Goal: Book appointment/travel/reservation

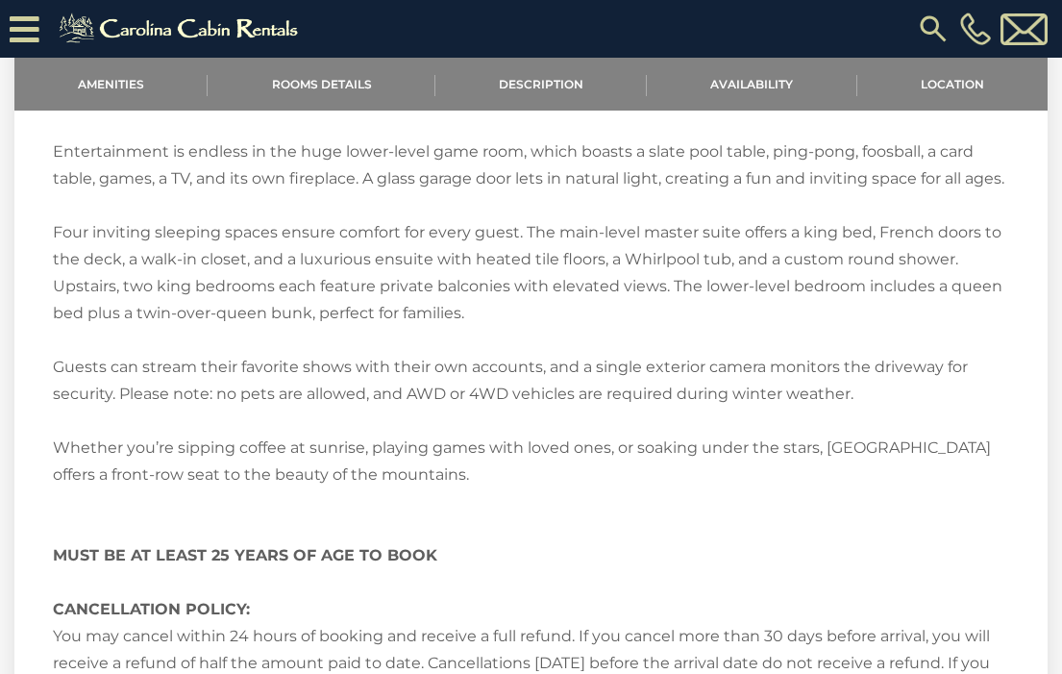
scroll to position [2175, 0]
click at [126, 31] on img at bounding box center [181, 29] width 265 height 38
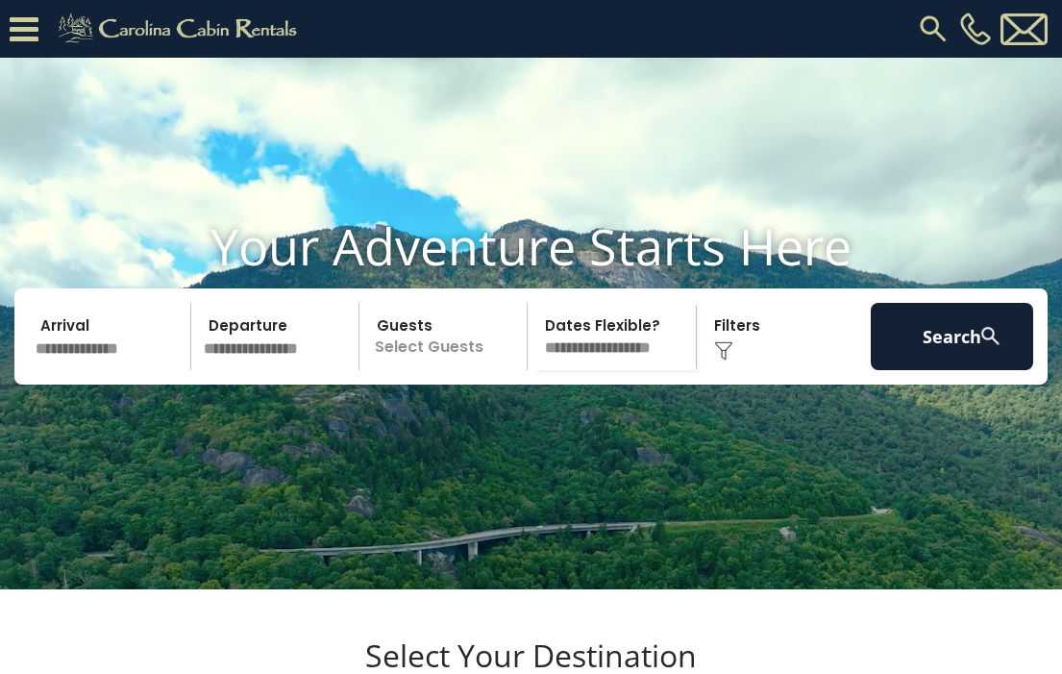
click at [731, 360] on img at bounding box center [723, 350] width 19 height 19
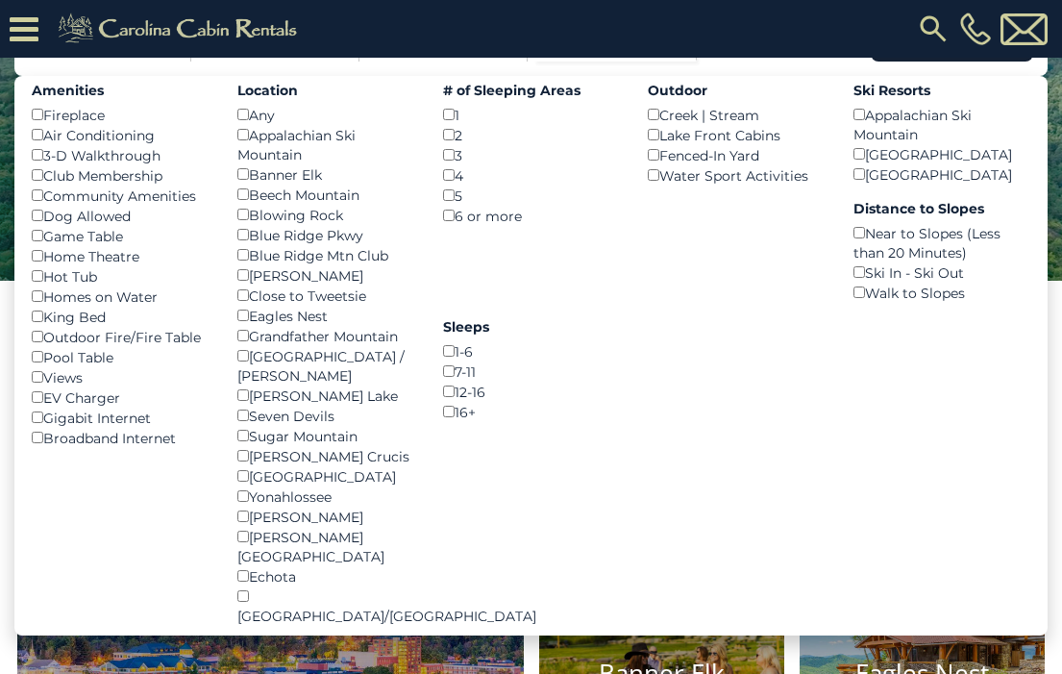
scroll to position [254, 0]
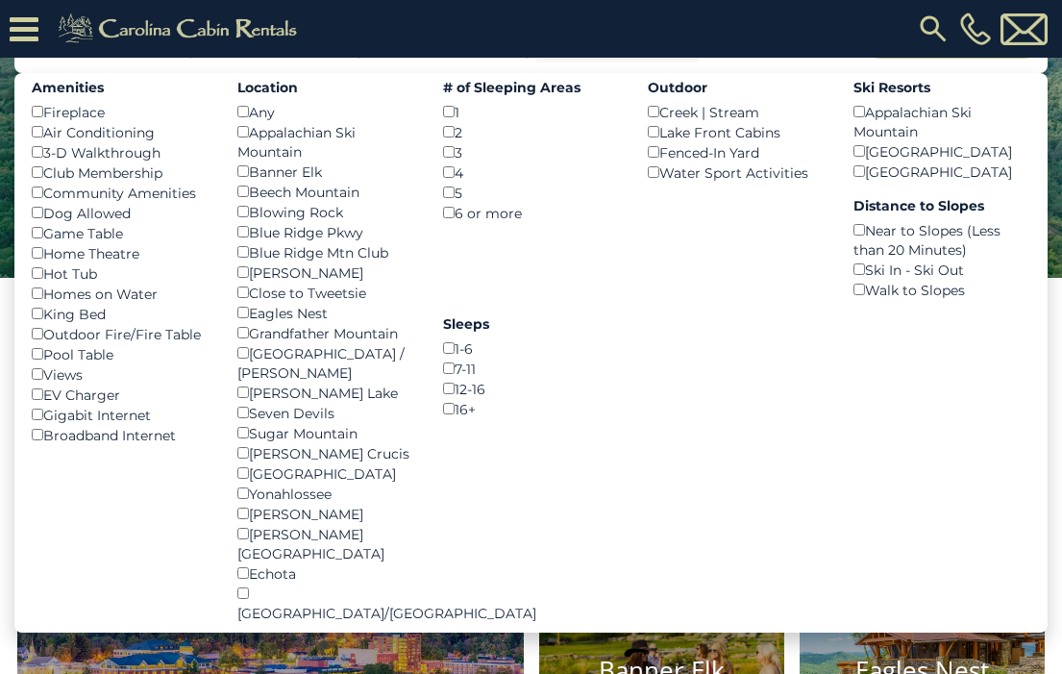
click at [909, 59] on button "Search" at bounding box center [952, 24] width 162 height 67
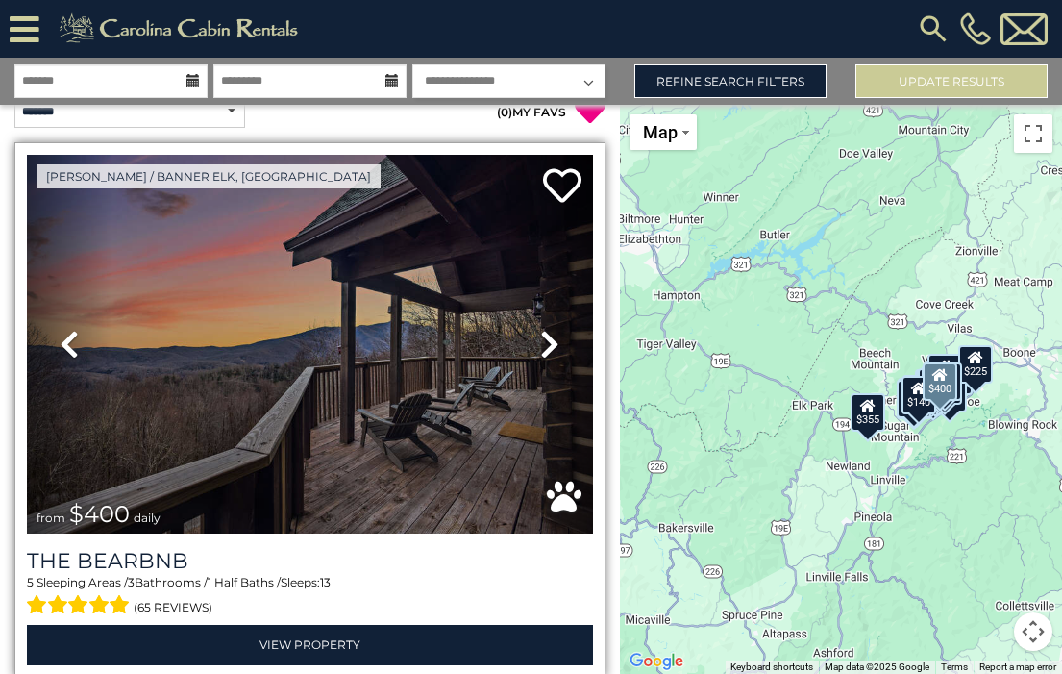
scroll to position [27, 0]
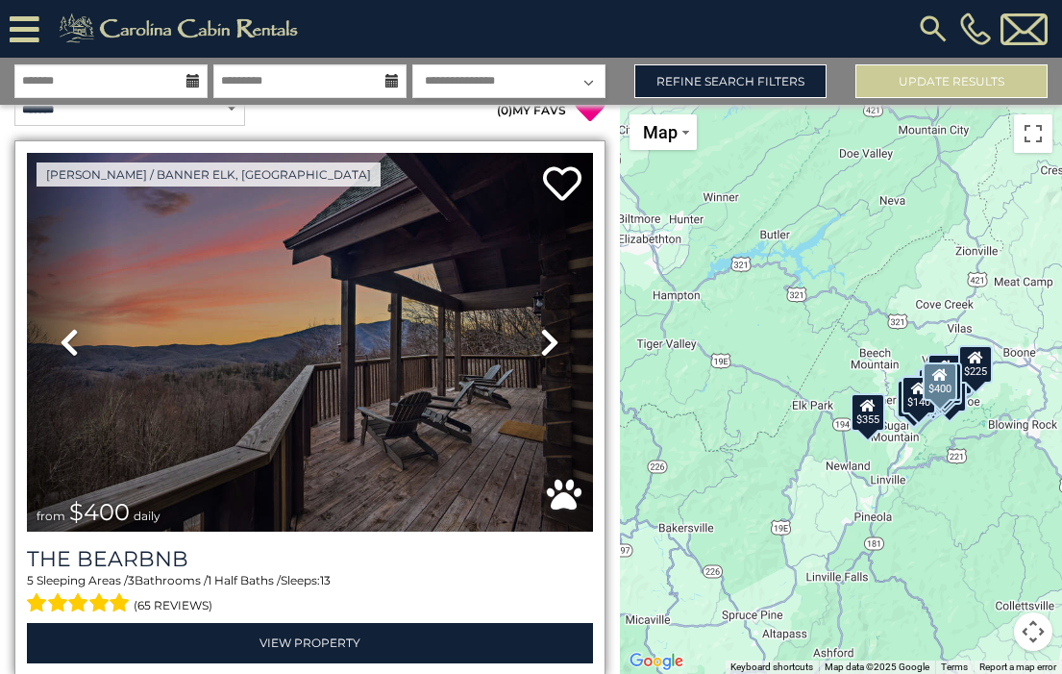
click at [540, 341] on icon at bounding box center [549, 342] width 19 height 31
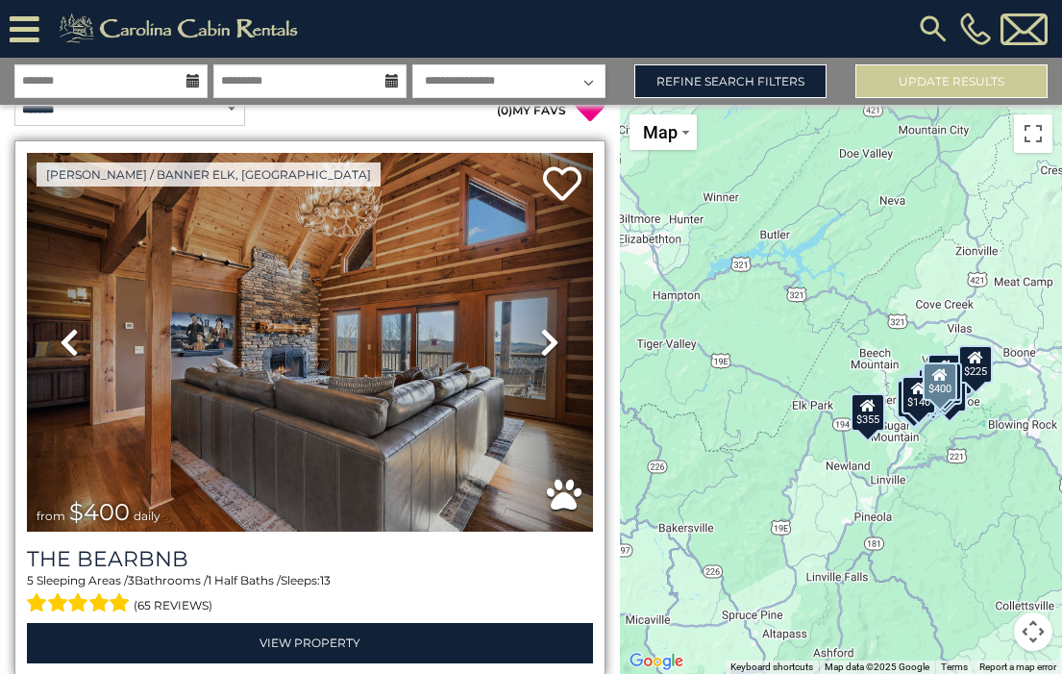
click at [540, 341] on icon at bounding box center [549, 342] width 19 height 31
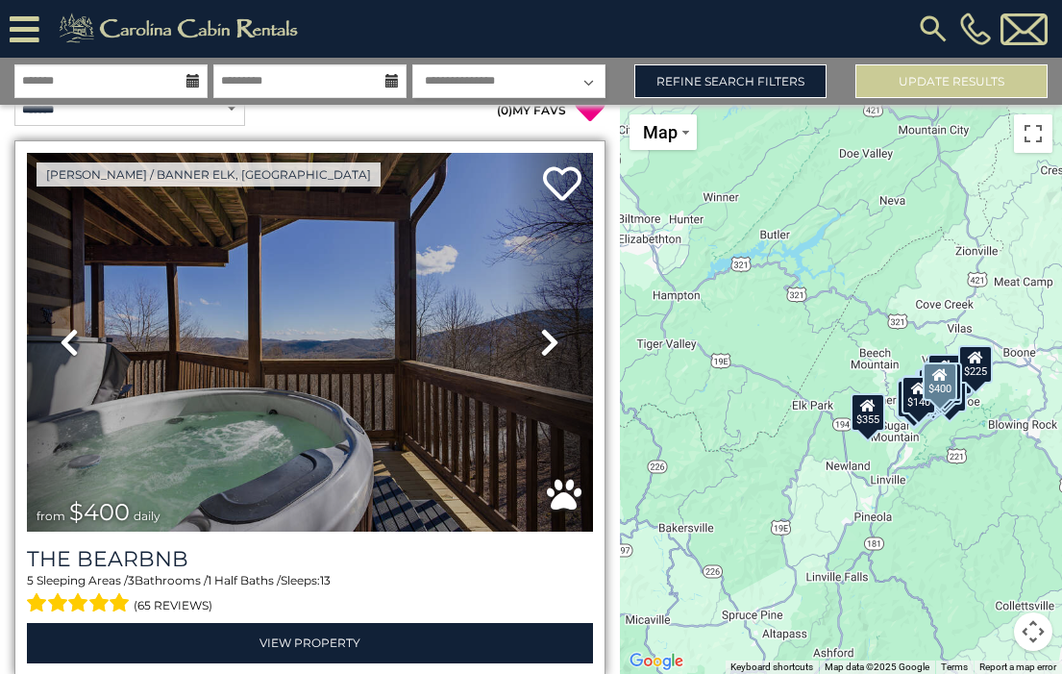
click at [540, 341] on icon at bounding box center [549, 342] width 19 height 31
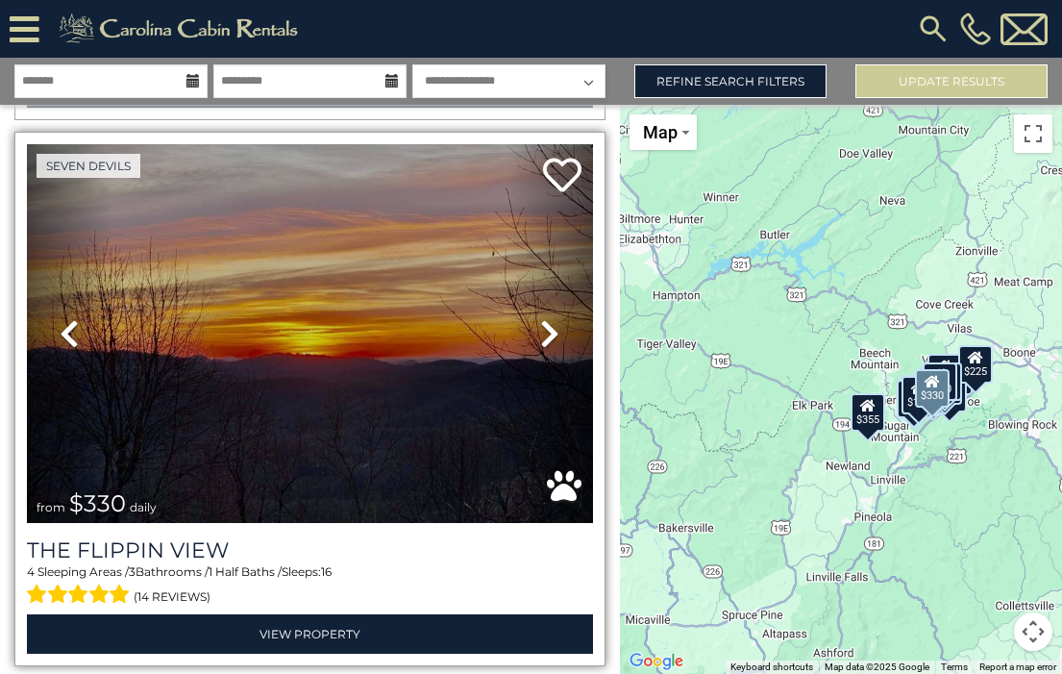
scroll to position [590, 0]
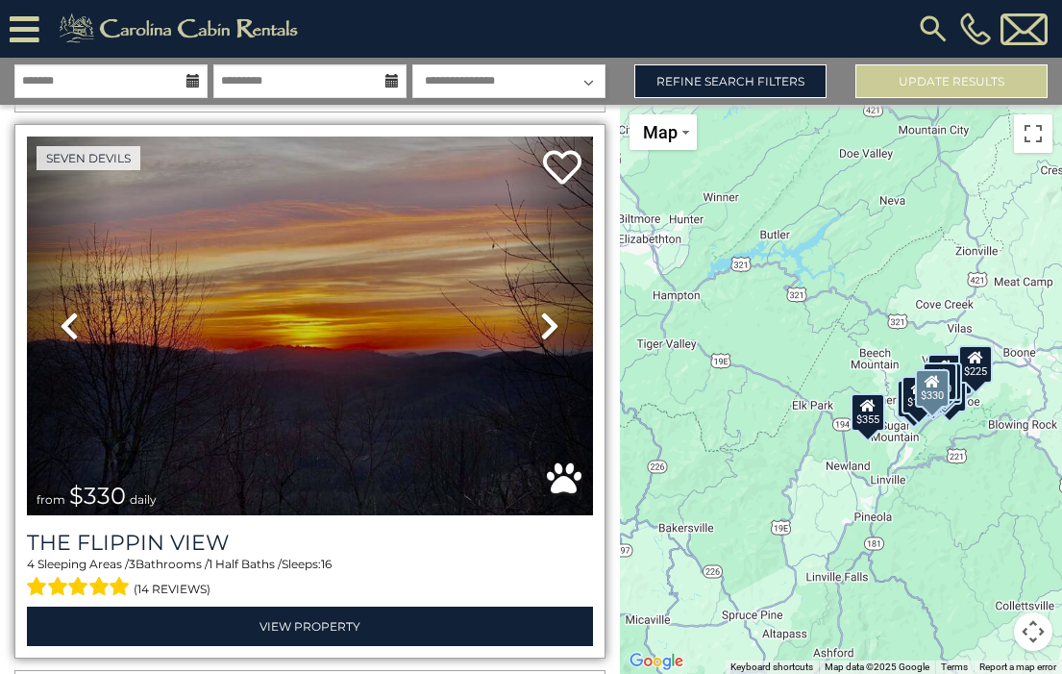
click at [545, 315] on icon at bounding box center [549, 325] width 19 height 31
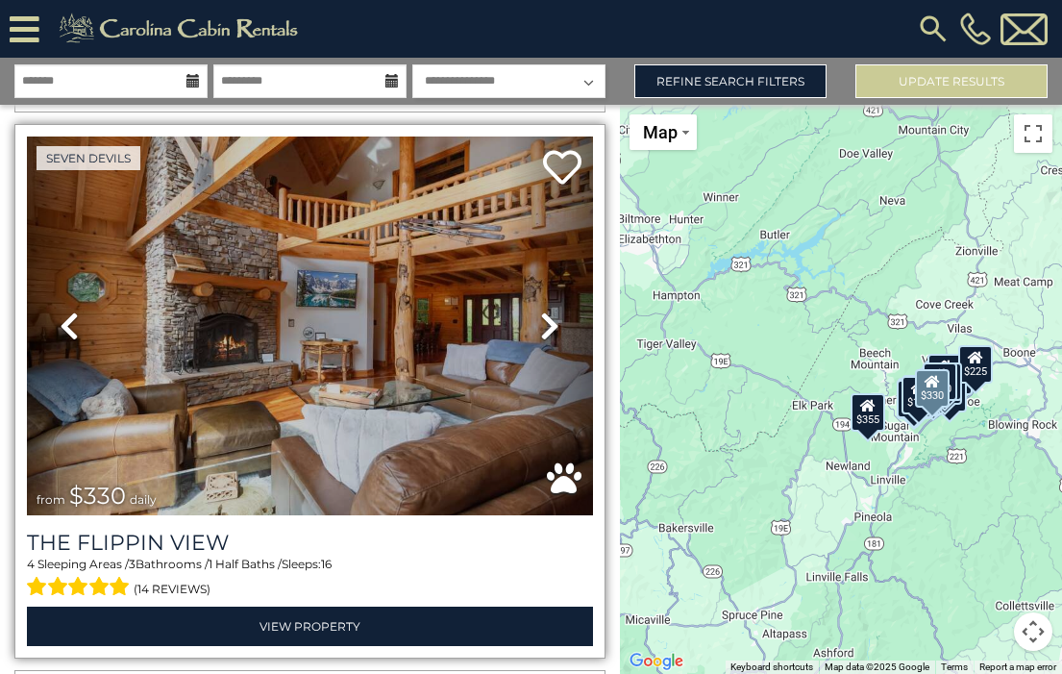
click at [546, 315] on icon at bounding box center [549, 325] width 19 height 31
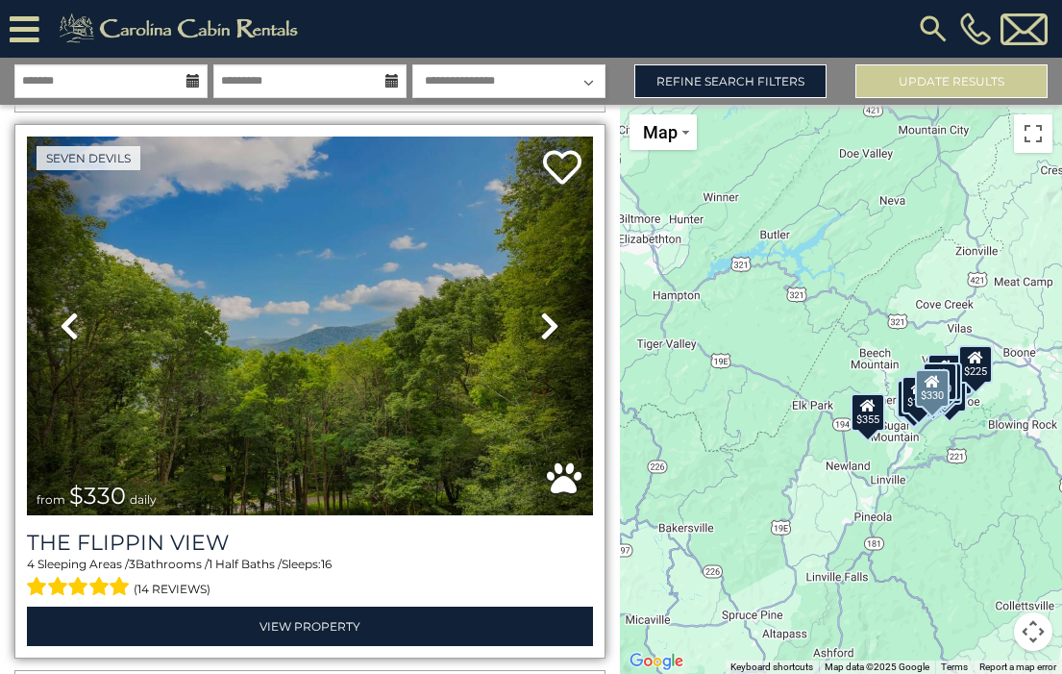
click at [546, 315] on icon at bounding box center [549, 325] width 19 height 31
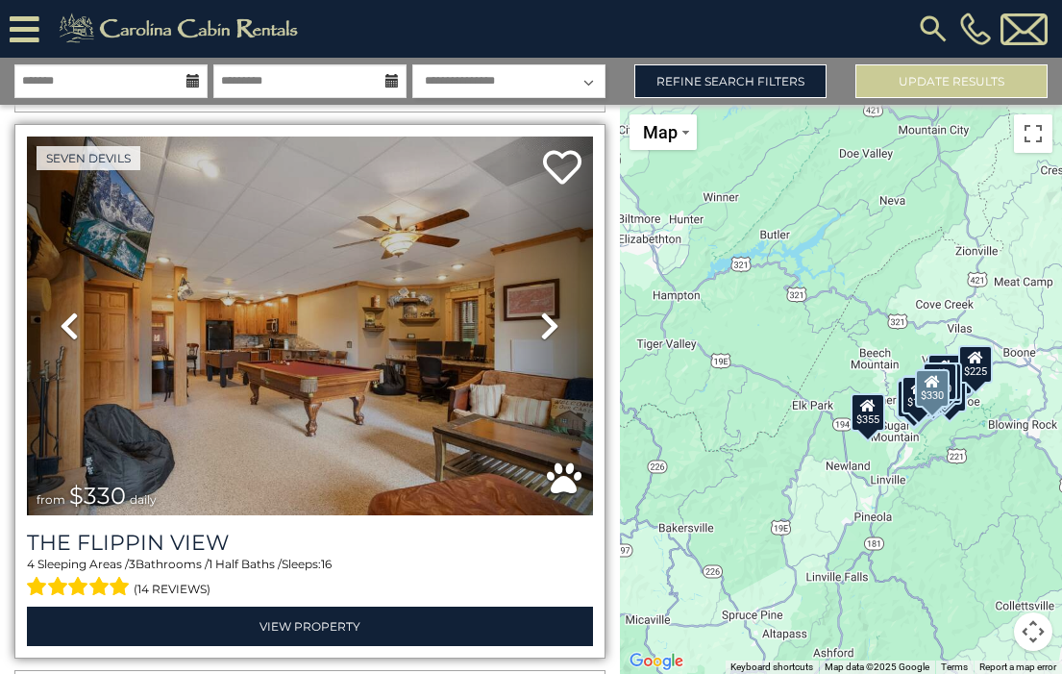
click at [546, 315] on icon at bounding box center [549, 325] width 19 height 31
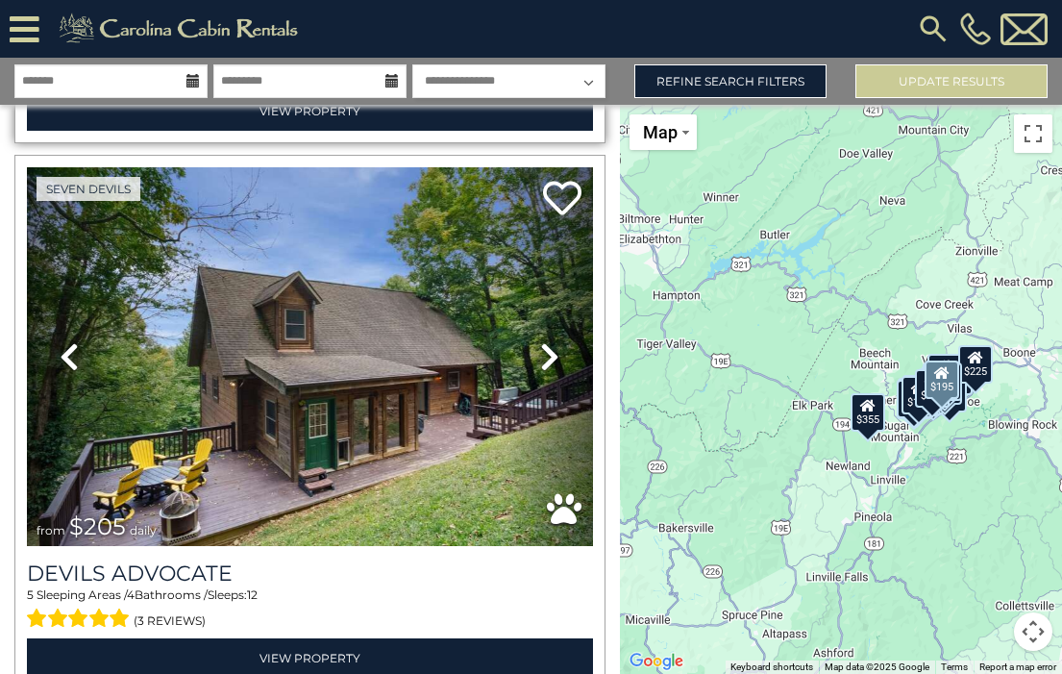
scroll to position [2757, 0]
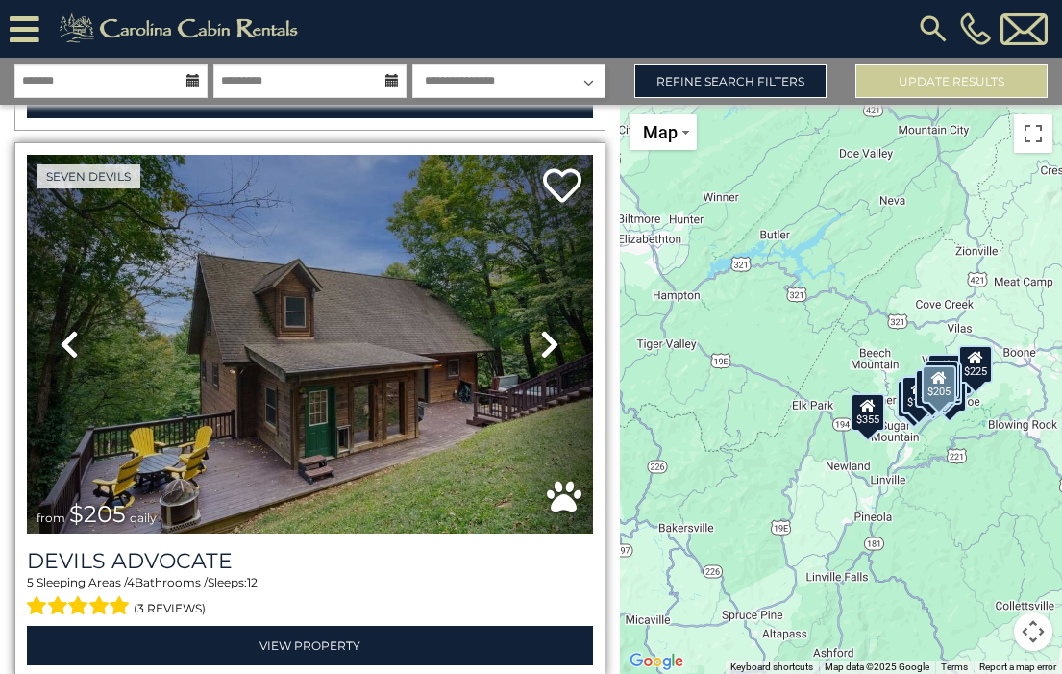
click at [540, 329] on icon at bounding box center [549, 344] width 19 height 31
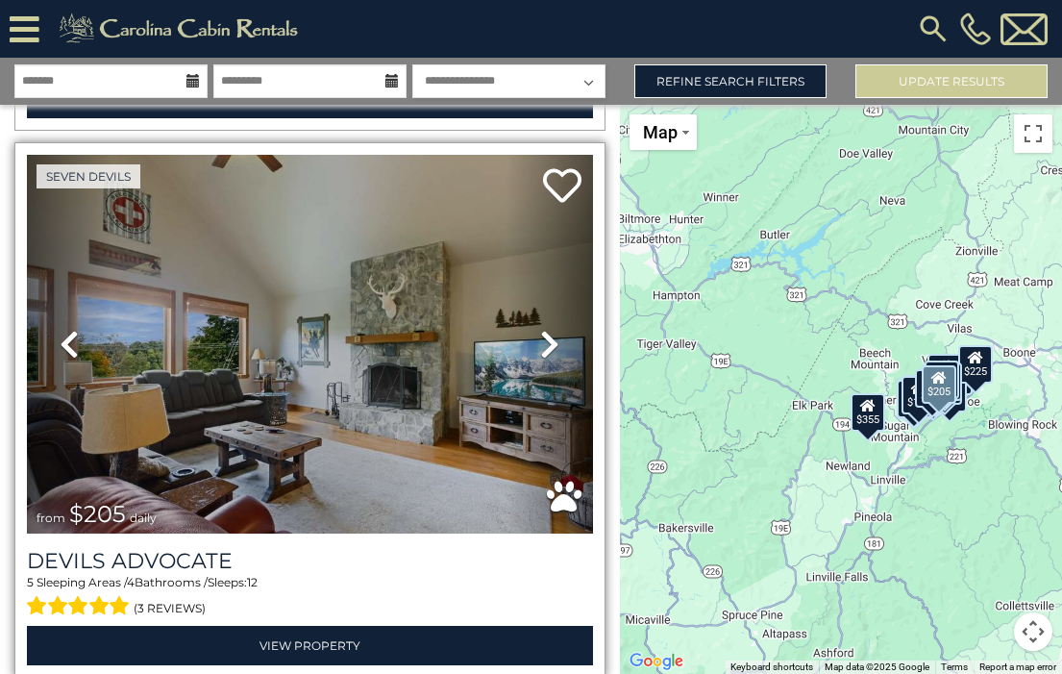
click at [540, 329] on icon at bounding box center [549, 344] width 19 height 31
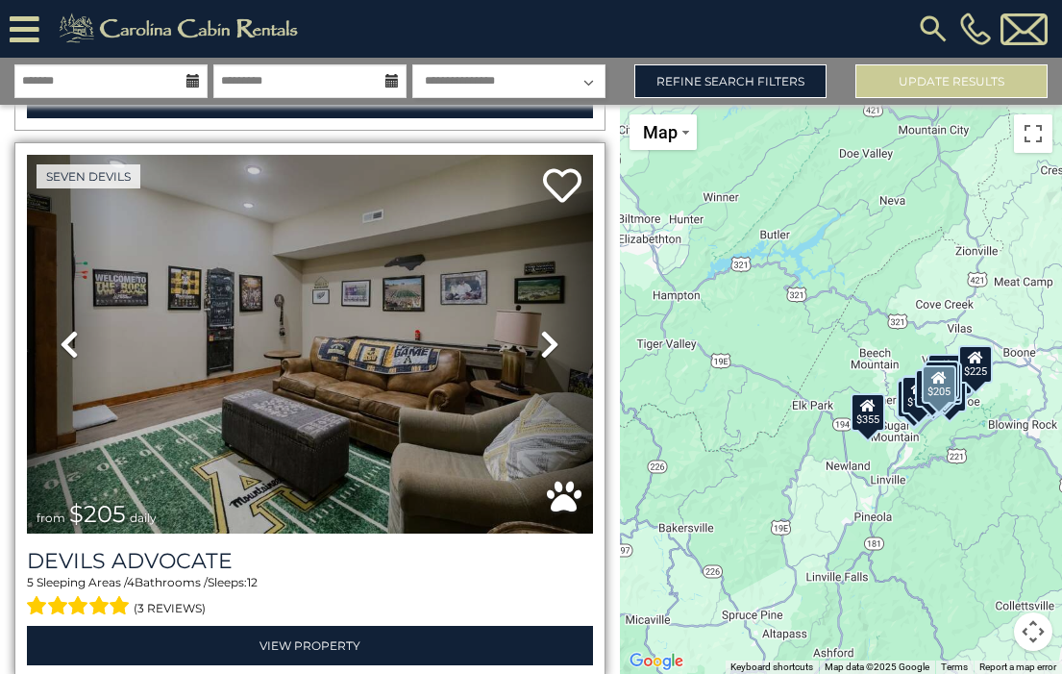
click at [540, 329] on icon at bounding box center [549, 344] width 19 height 31
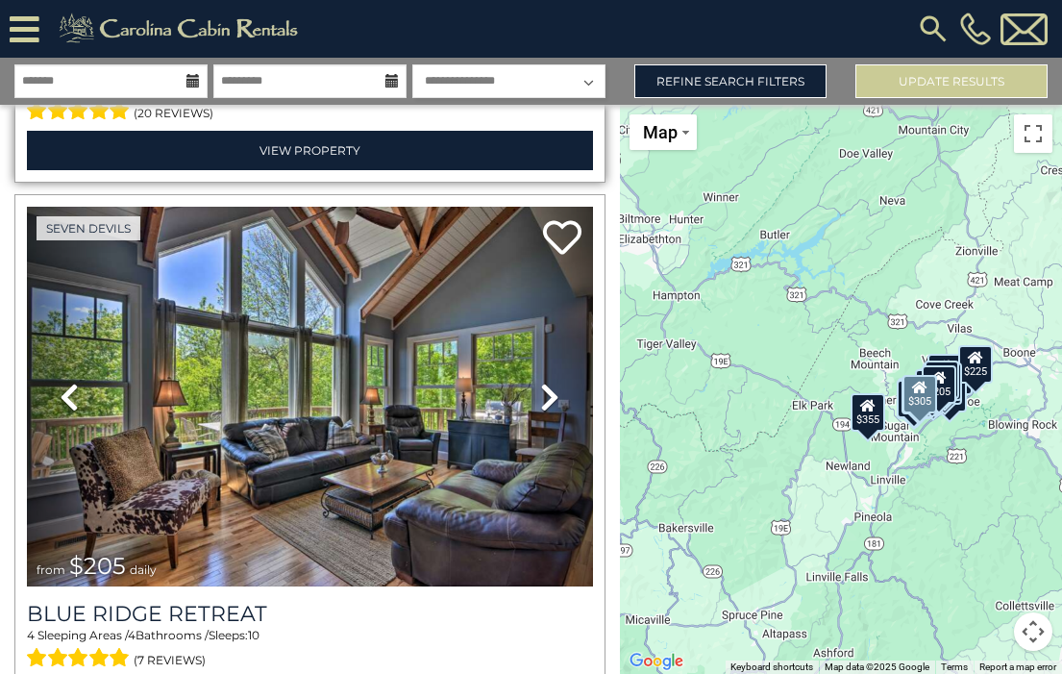
scroll to position [3799, 0]
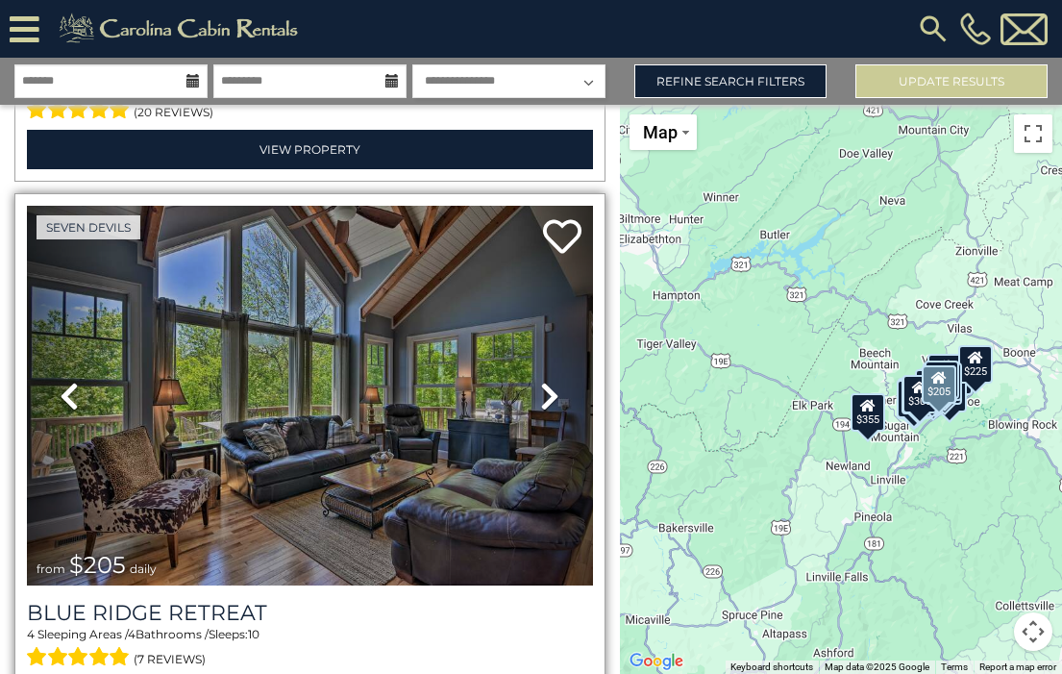
click at [544, 381] on icon at bounding box center [549, 396] width 19 height 31
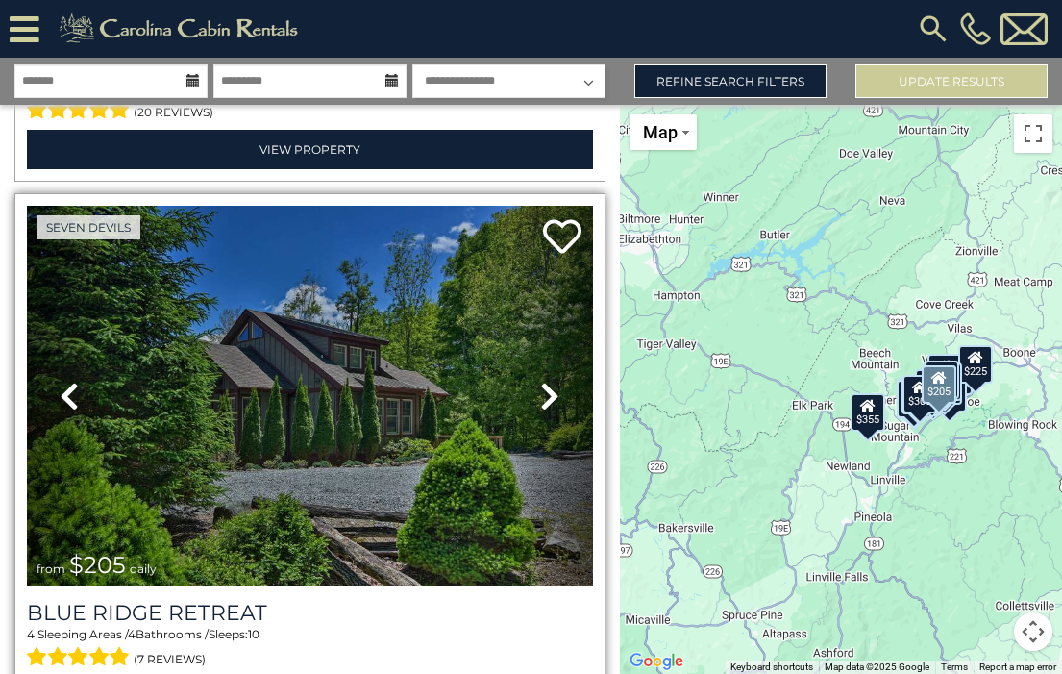
click at [546, 381] on icon at bounding box center [549, 396] width 19 height 31
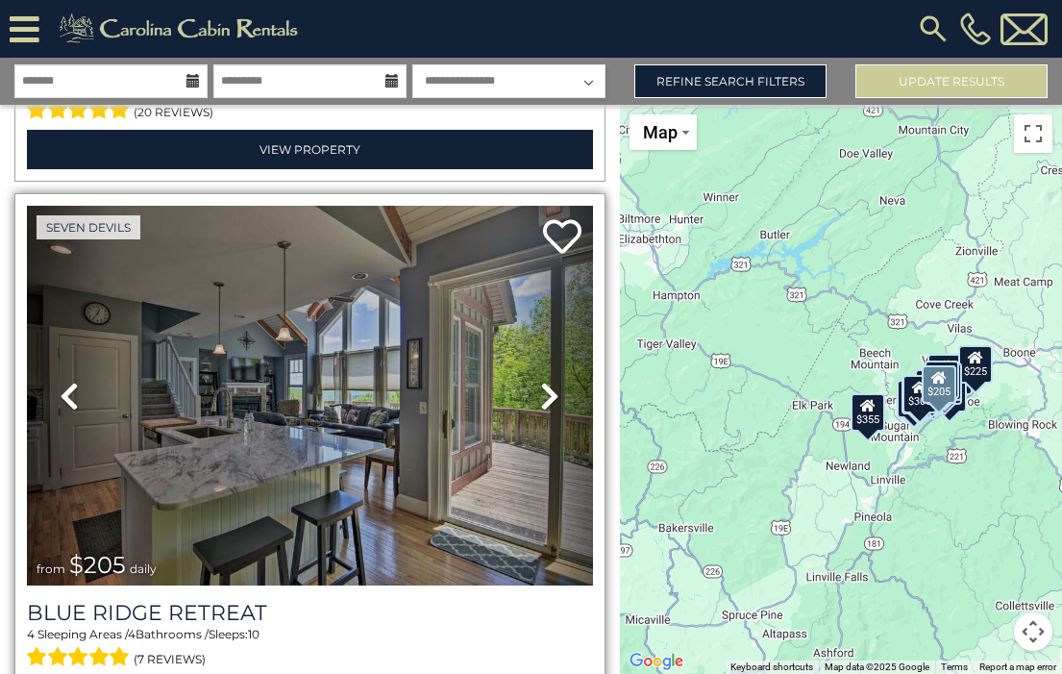
click at [546, 381] on icon at bounding box center [549, 396] width 19 height 31
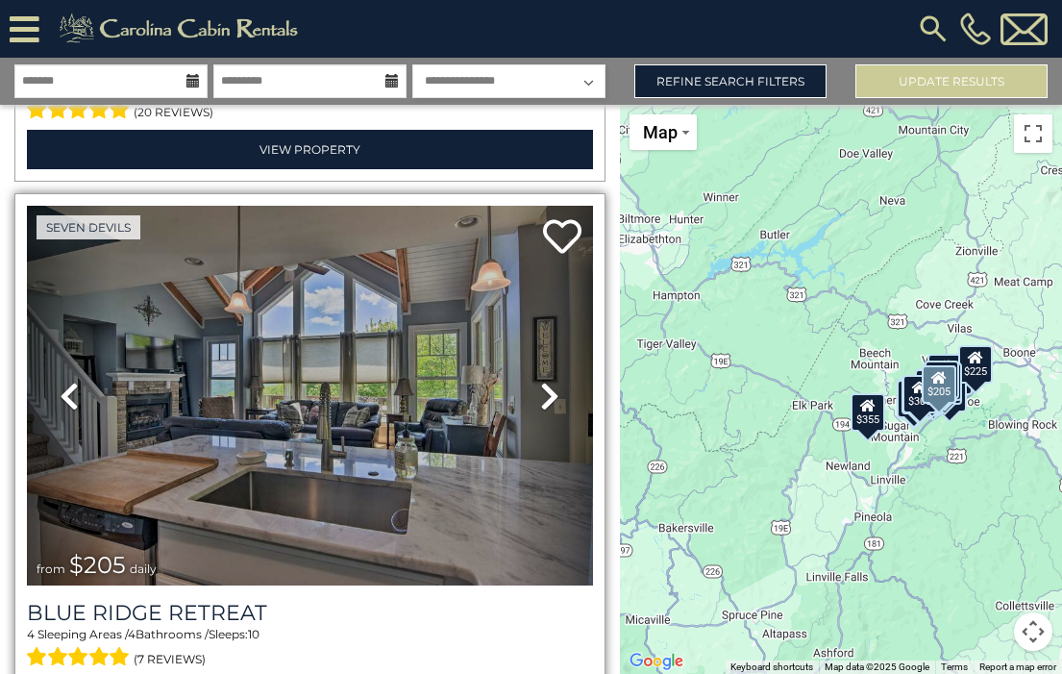
click at [546, 381] on icon at bounding box center [549, 396] width 19 height 31
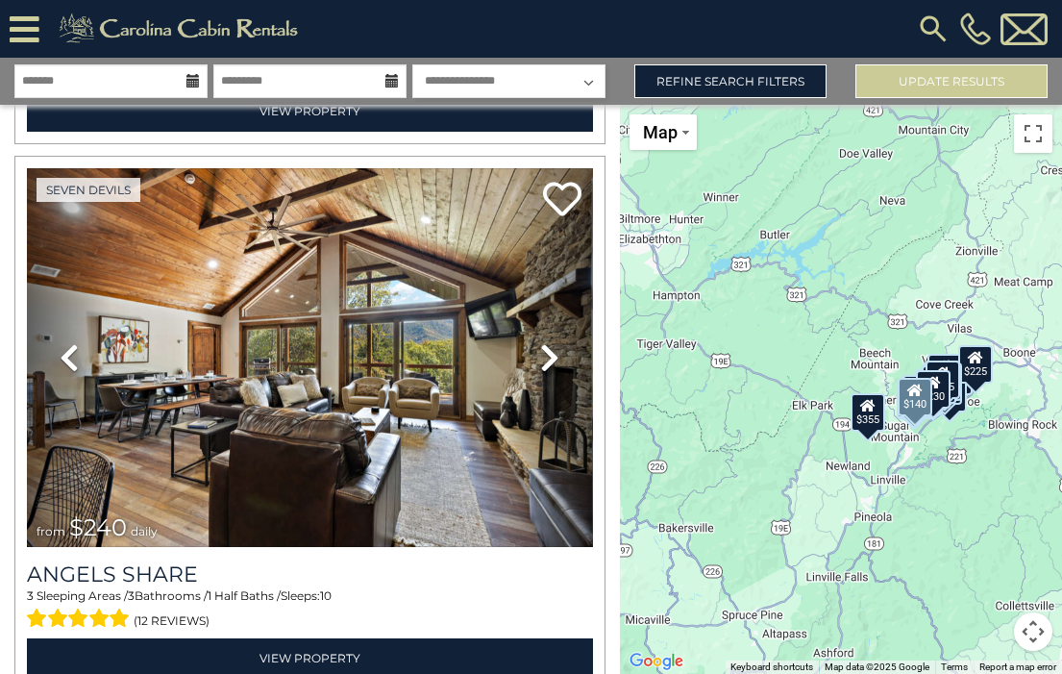
scroll to position [9295, 0]
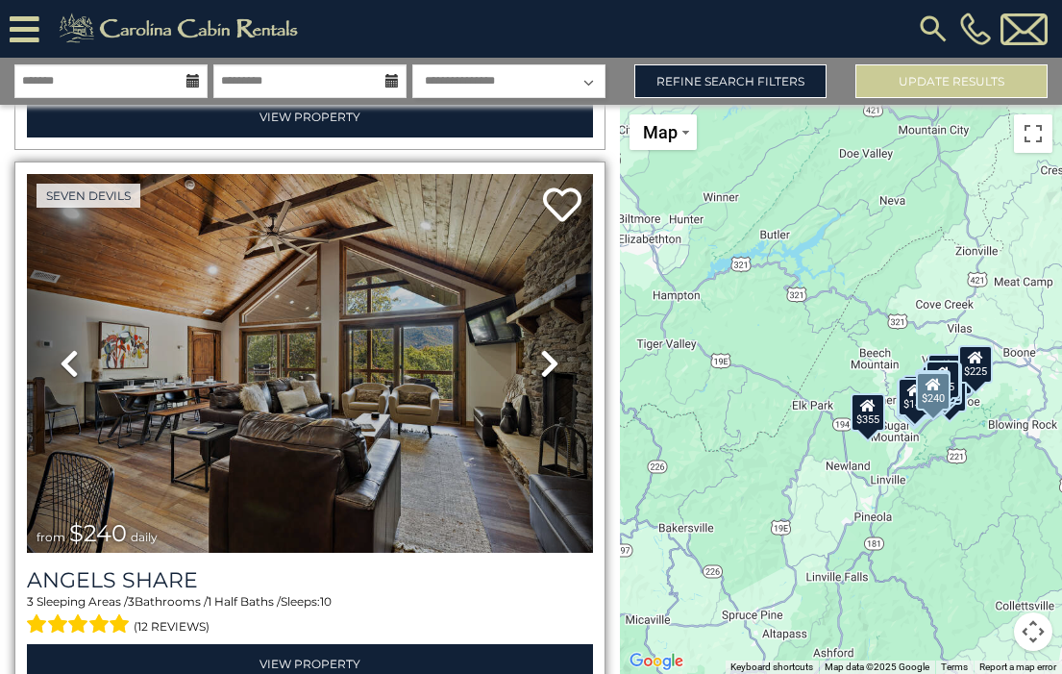
click at [444, 297] on img at bounding box center [310, 363] width 566 height 379
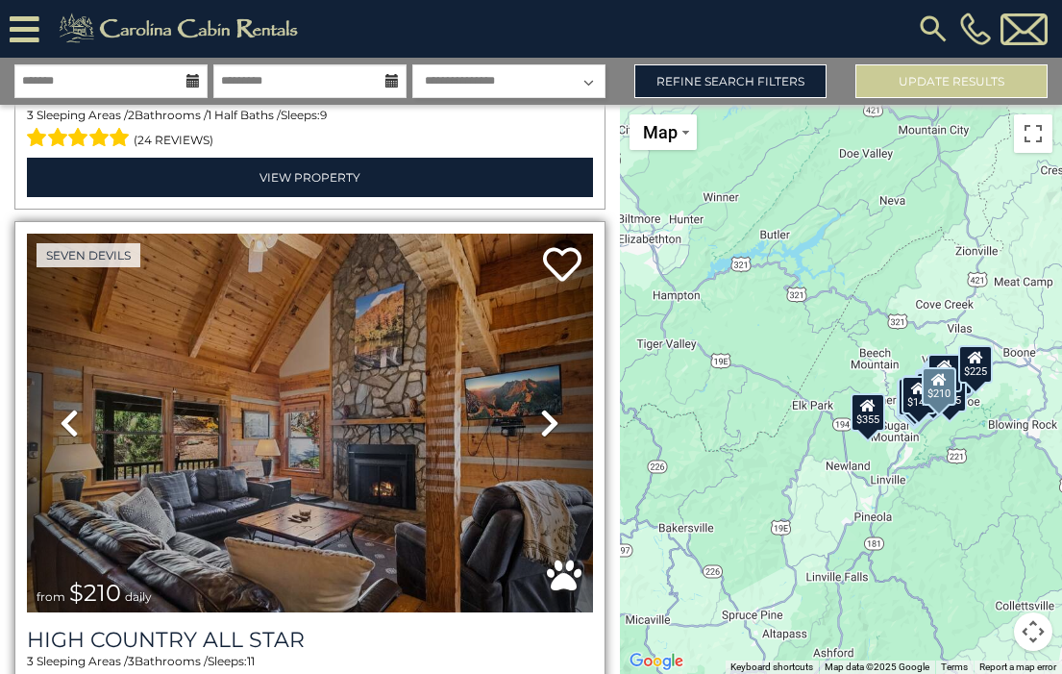
scroll to position [12959, 0]
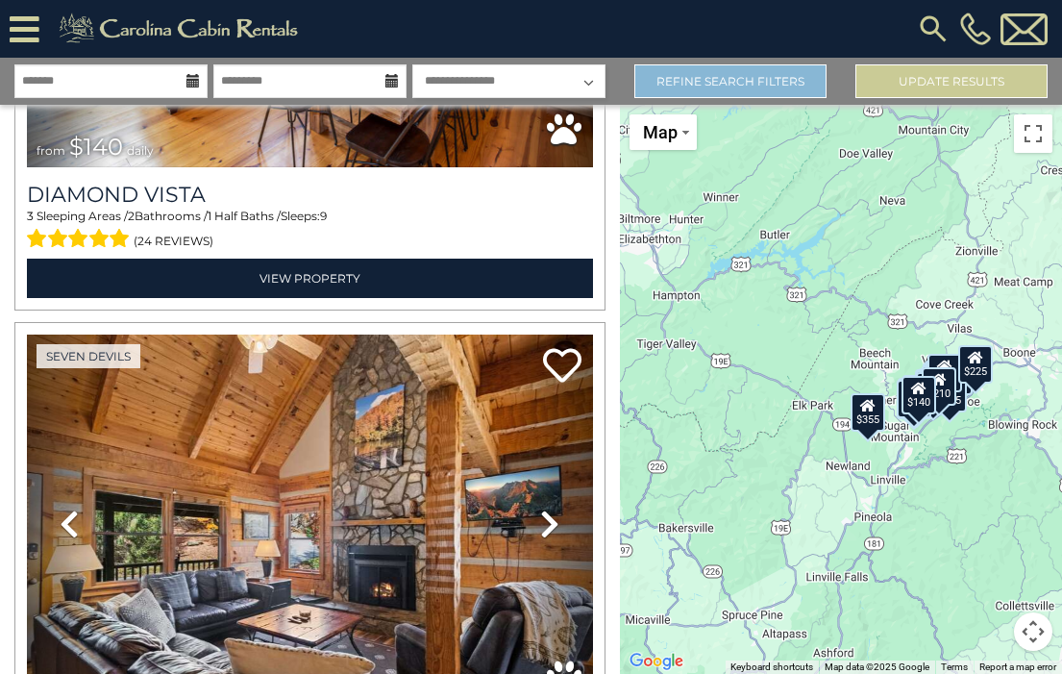
click at [755, 86] on link "Refine Search Filters" at bounding box center [730, 81] width 192 height 34
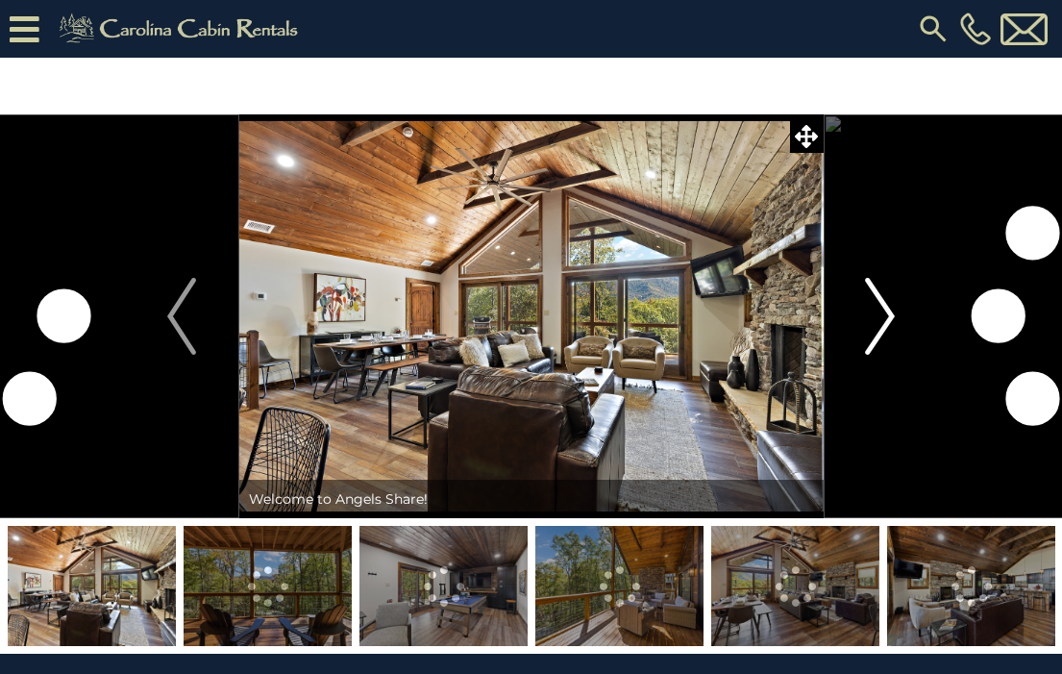
click at [886, 311] on img "Next" at bounding box center [880, 316] width 29 height 77
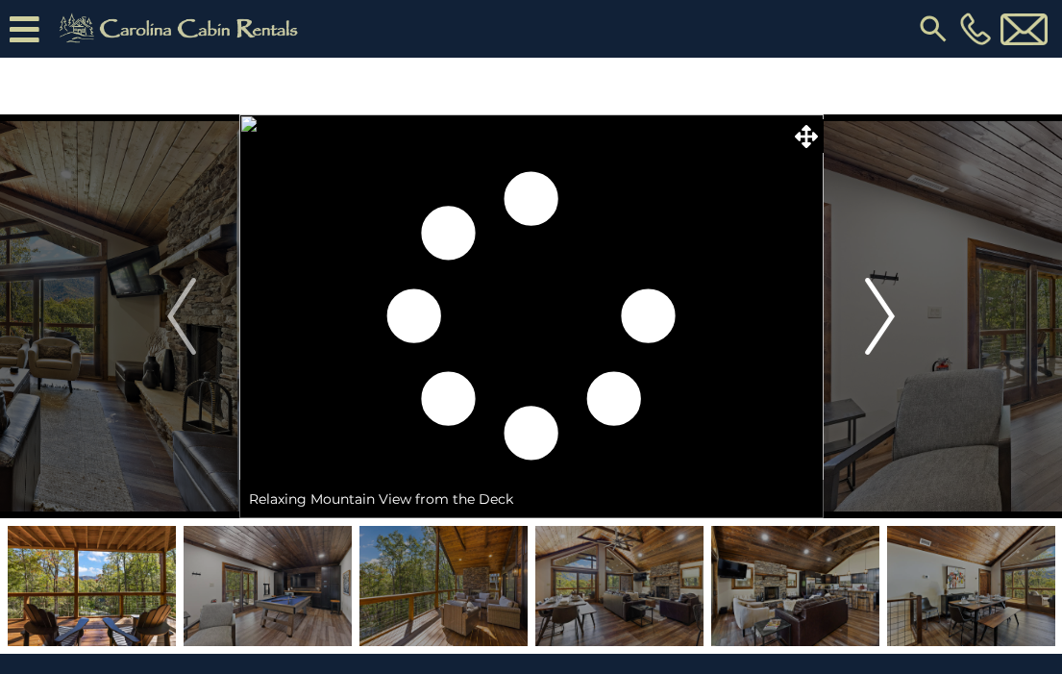
click at [886, 311] on img "Next" at bounding box center [880, 316] width 29 height 77
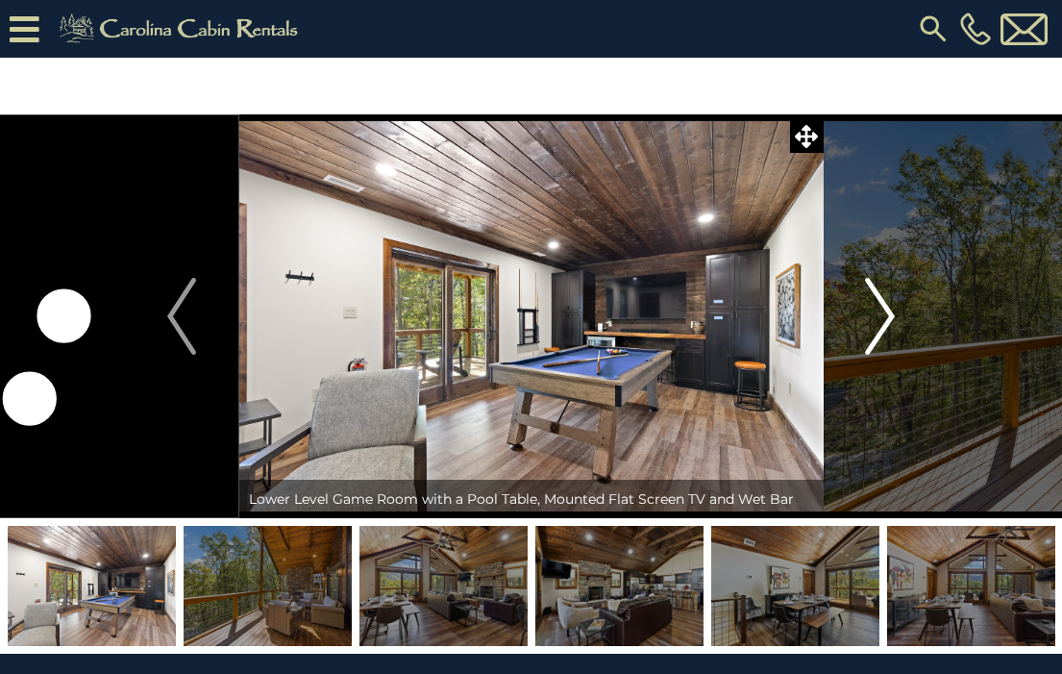
click at [886, 311] on img "Next" at bounding box center [880, 316] width 29 height 77
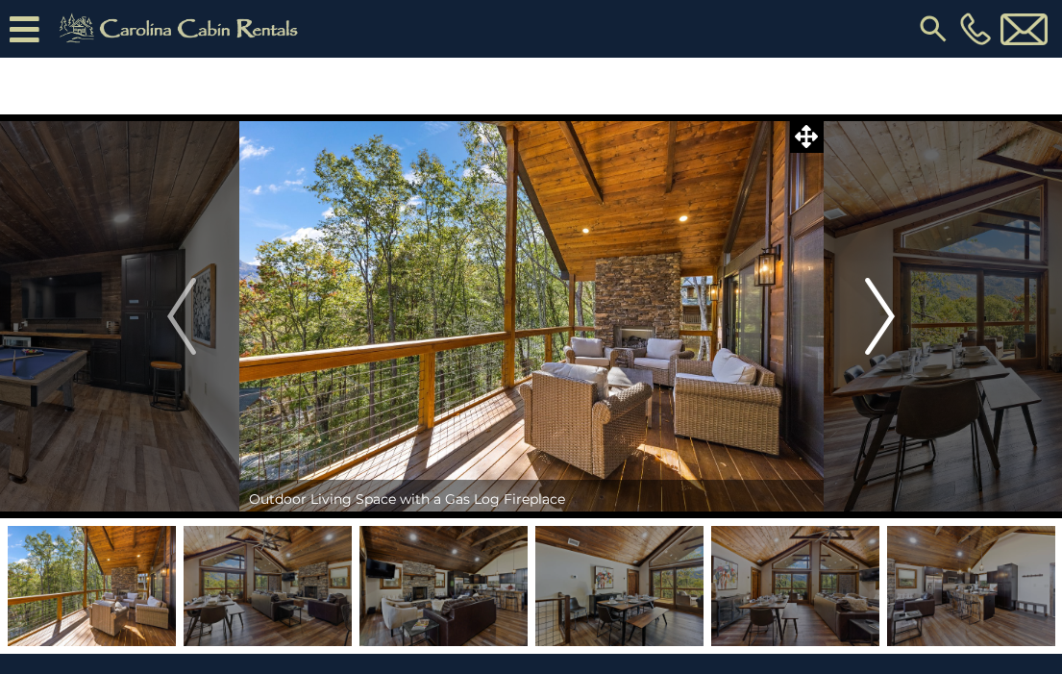
click at [886, 311] on img "Next" at bounding box center [880, 316] width 29 height 77
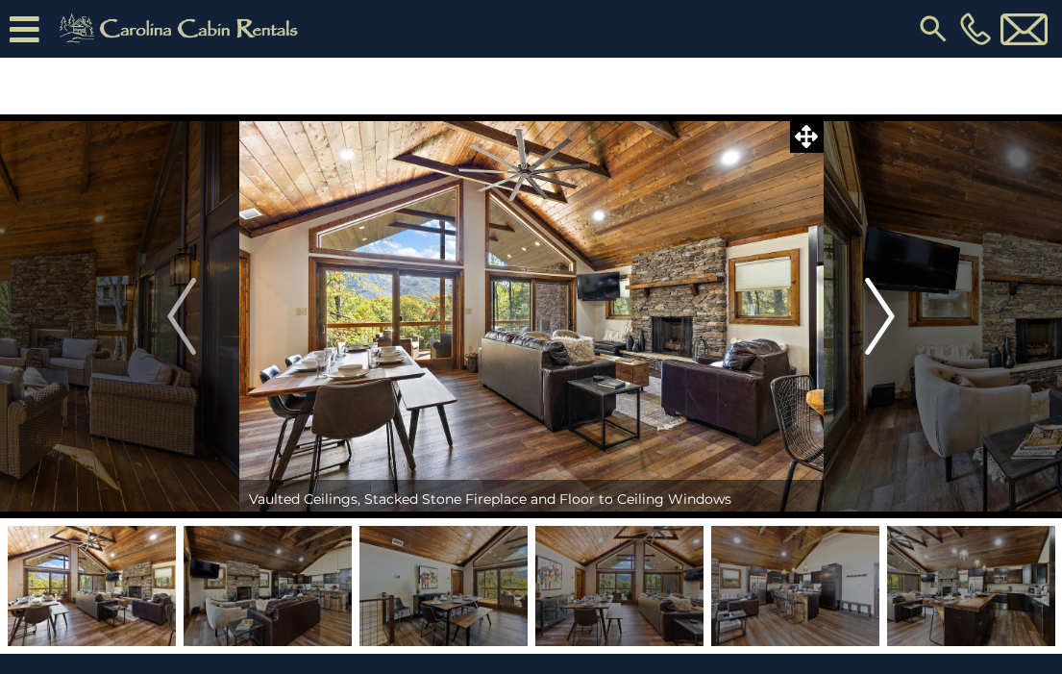
click at [886, 311] on img "Next" at bounding box center [880, 316] width 29 height 77
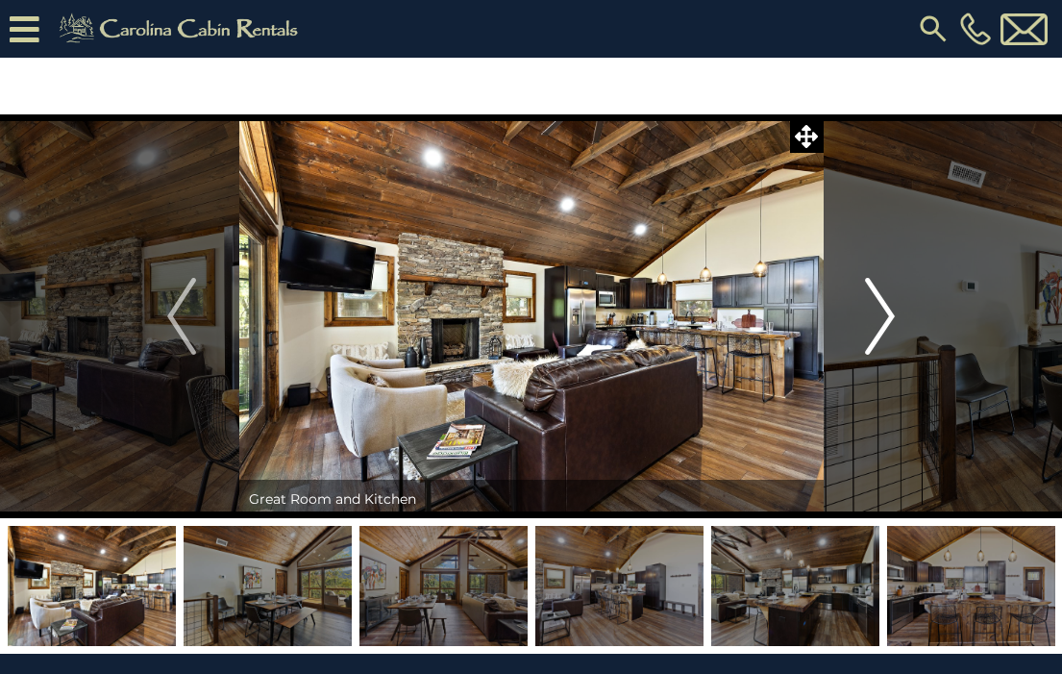
click at [886, 311] on img "Next" at bounding box center [880, 316] width 29 height 77
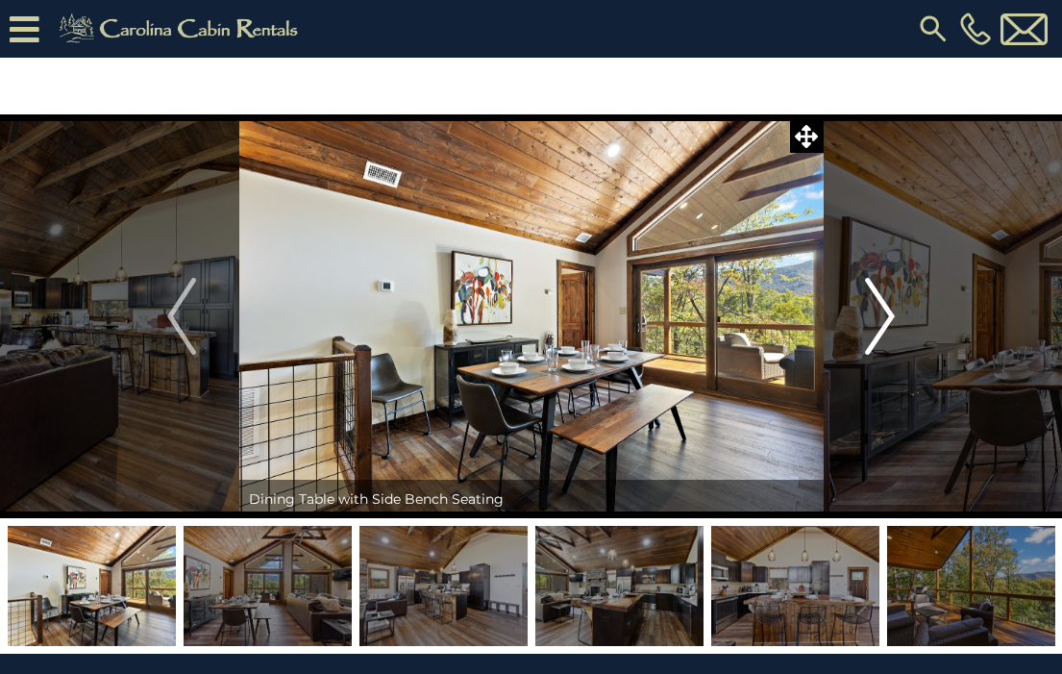
click at [886, 311] on img "Next" at bounding box center [880, 316] width 29 height 77
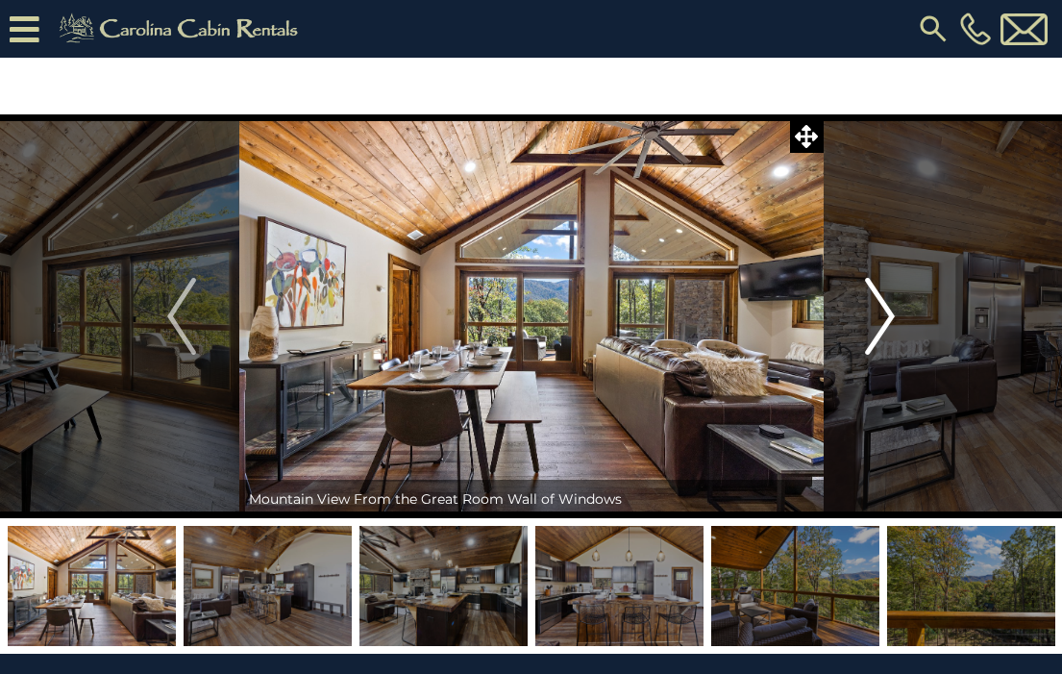
click at [886, 311] on img "Next" at bounding box center [880, 316] width 29 height 77
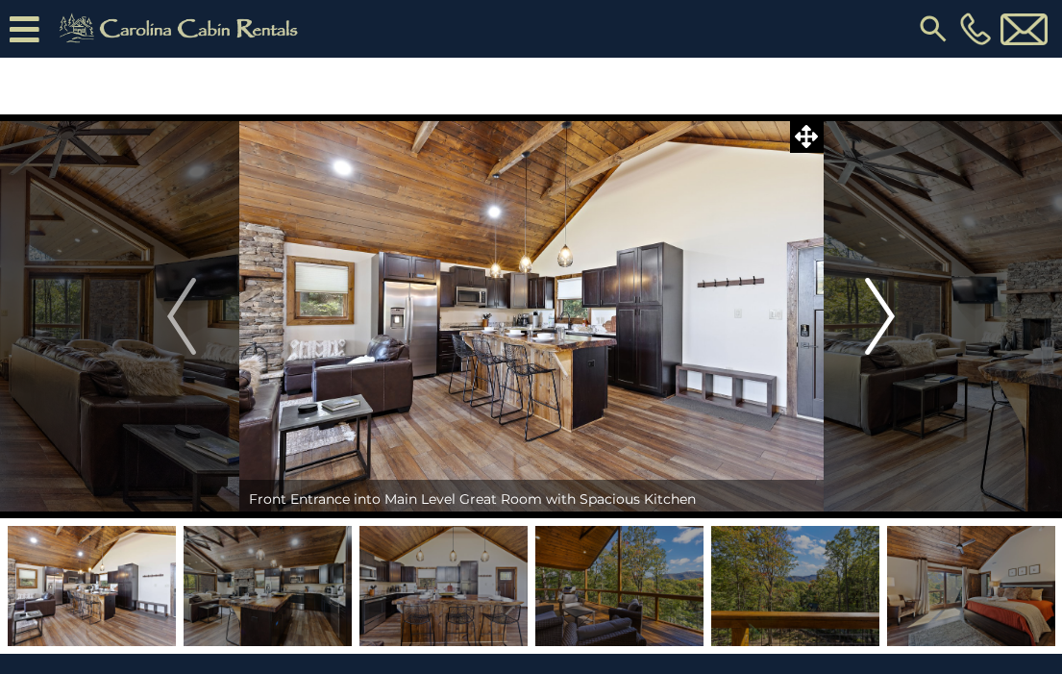
click at [886, 311] on img "Next" at bounding box center [880, 316] width 29 height 77
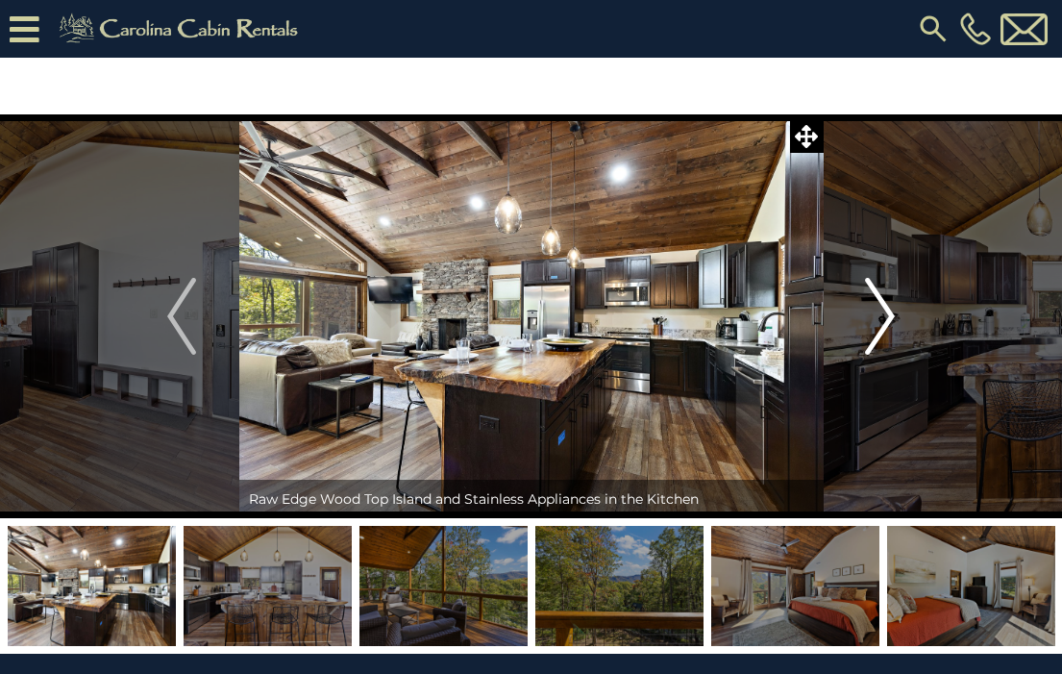
click at [886, 311] on img "Next" at bounding box center [880, 316] width 29 height 77
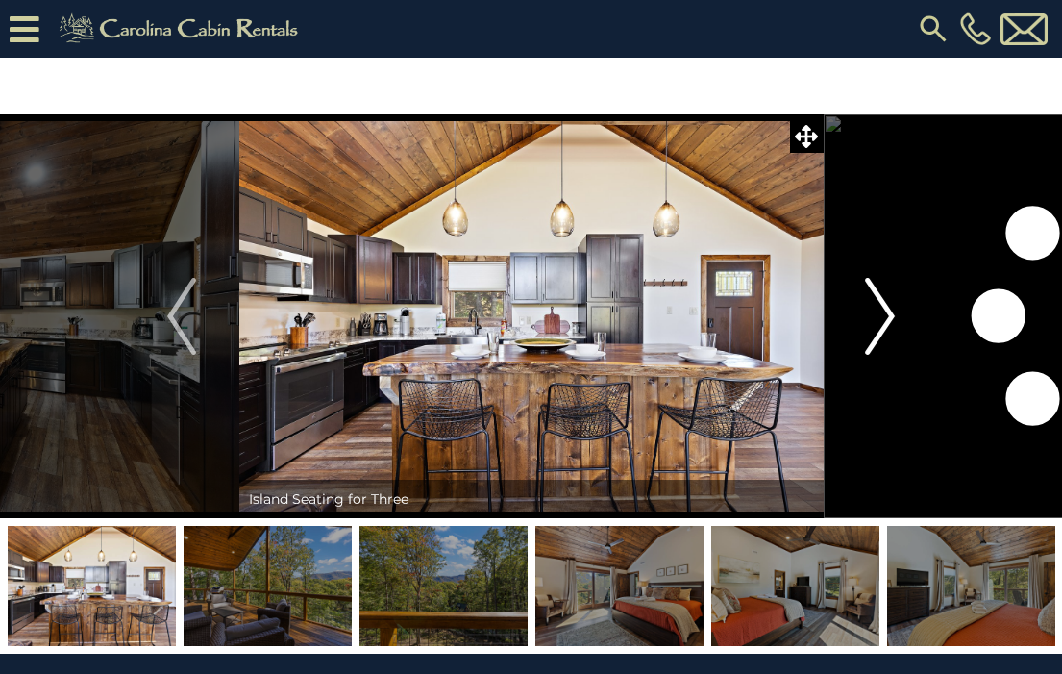
click at [886, 311] on img "Next" at bounding box center [880, 316] width 29 height 77
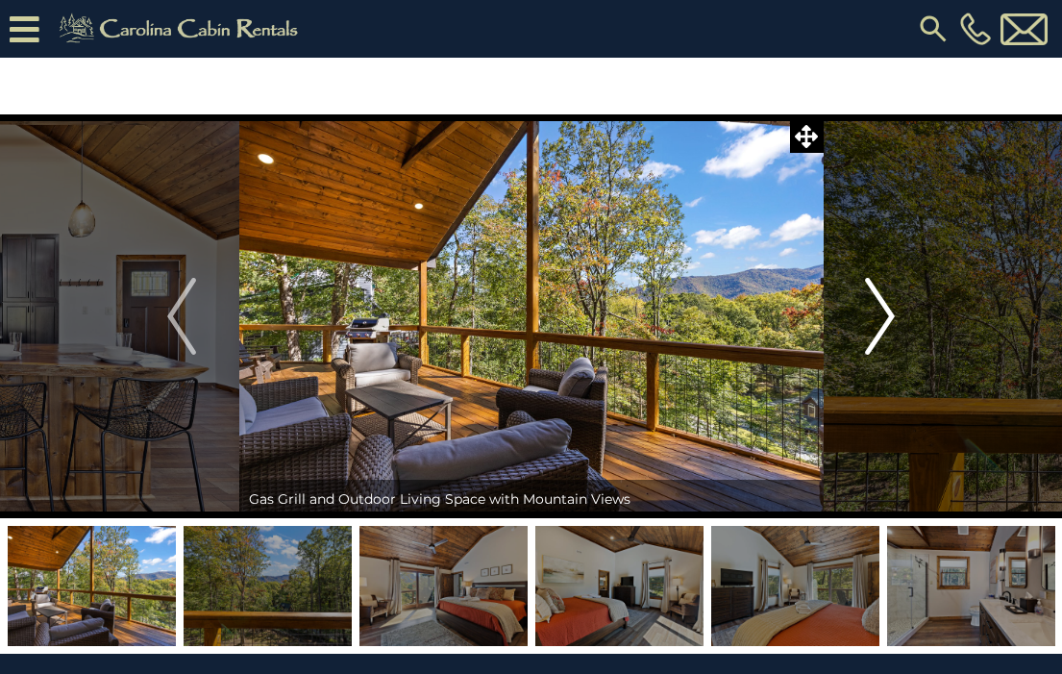
click at [886, 311] on img "Next" at bounding box center [880, 316] width 29 height 77
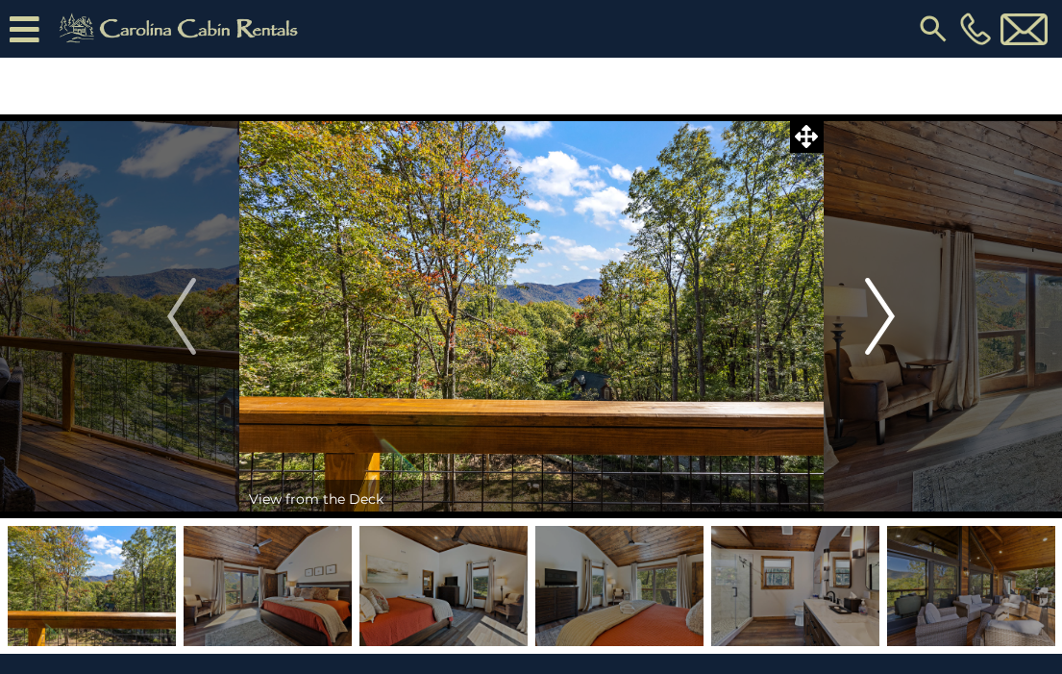
click at [886, 311] on img "Next" at bounding box center [880, 316] width 29 height 77
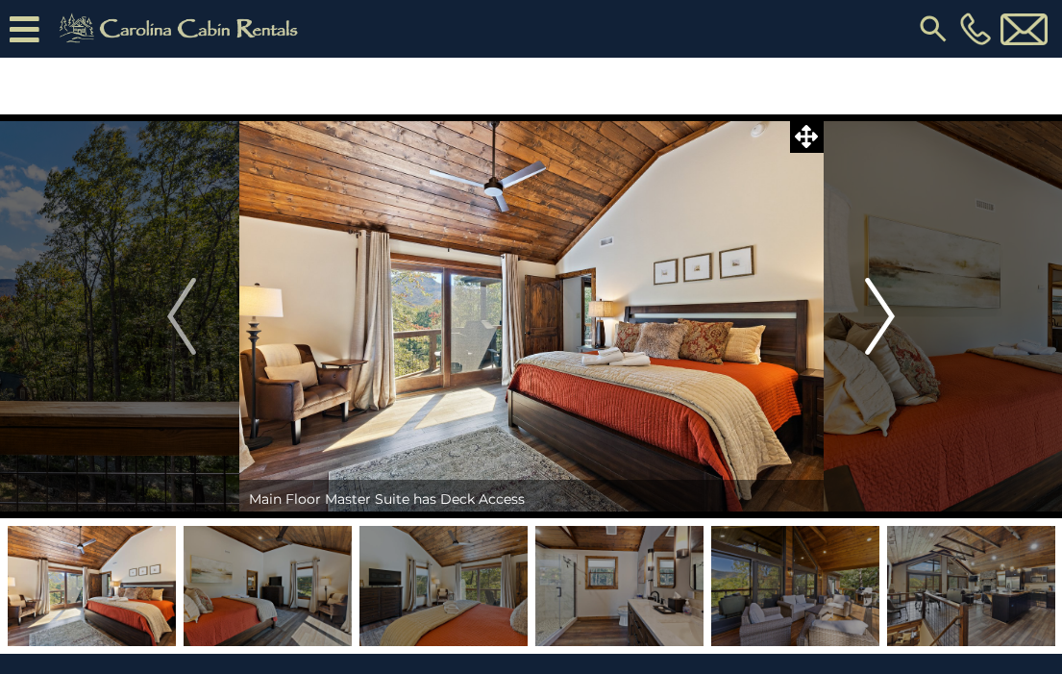
click at [886, 311] on img "Next" at bounding box center [880, 316] width 29 height 77
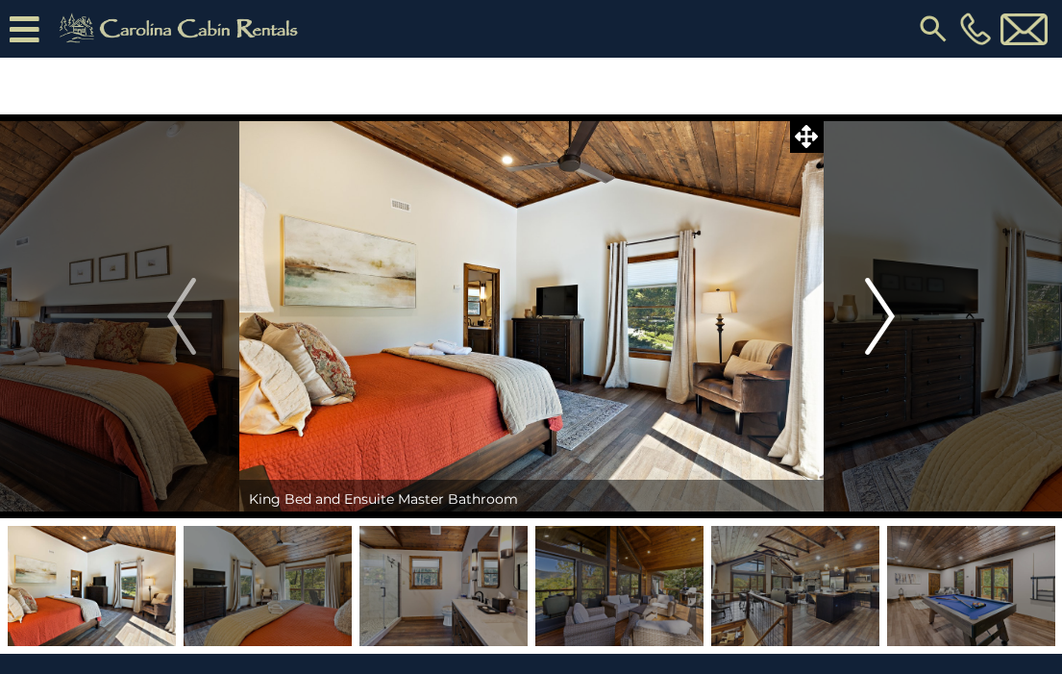
click at [886, 311] on img "Next" at bounding box center [880, 316] width 29 height 77
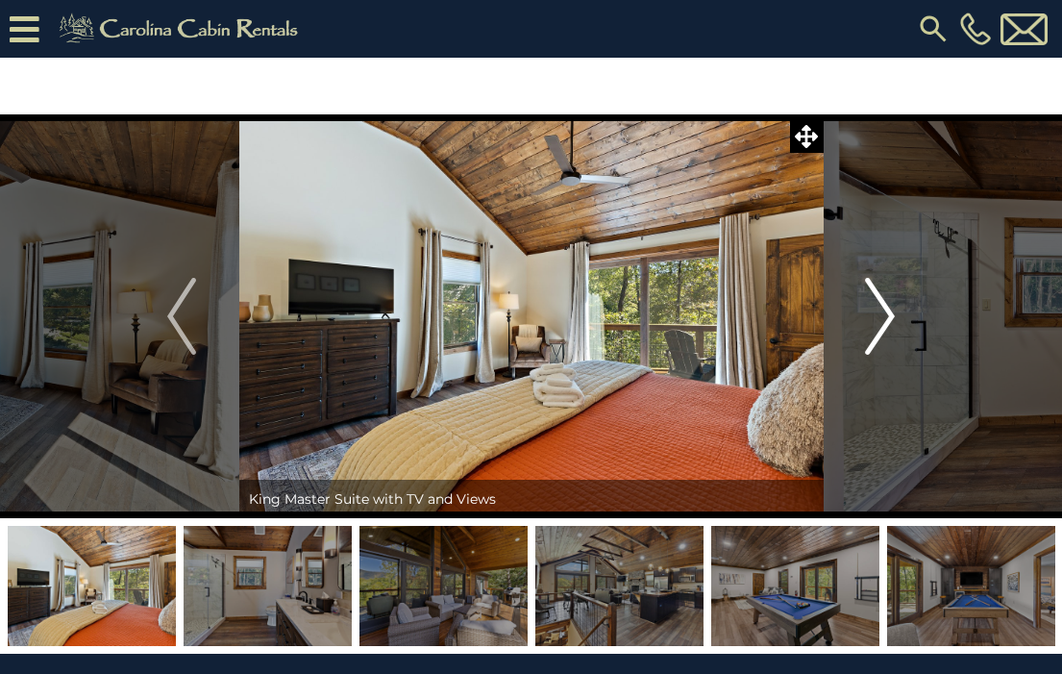
click at [886, 311] on img "Next" at bounding box center [880, 316] width 29 height 77
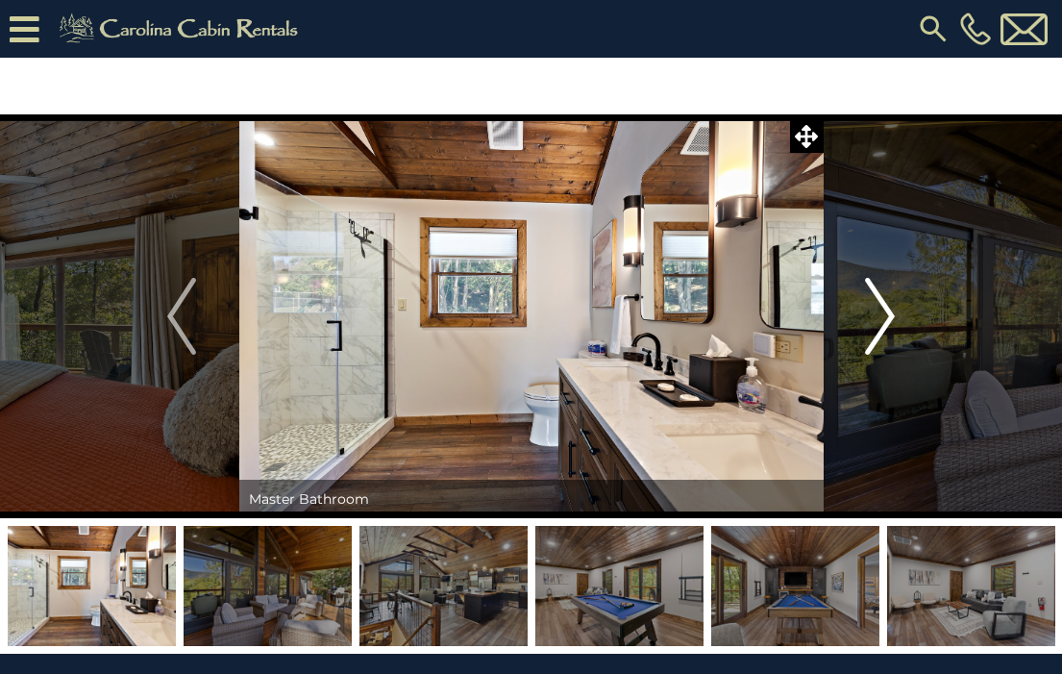
click at [886, 311] on img "Next" at bounding box center [880, 316] width 29 height 77
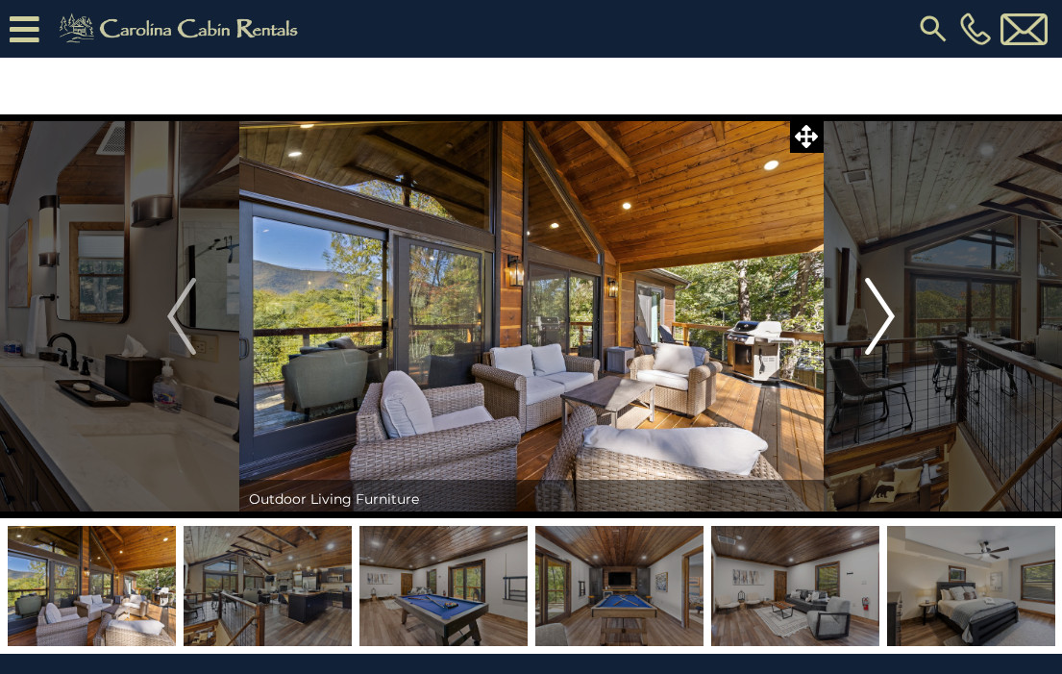
click at [887, 311] on img "Next" at bounding box center [880, 316] width 29 height 77
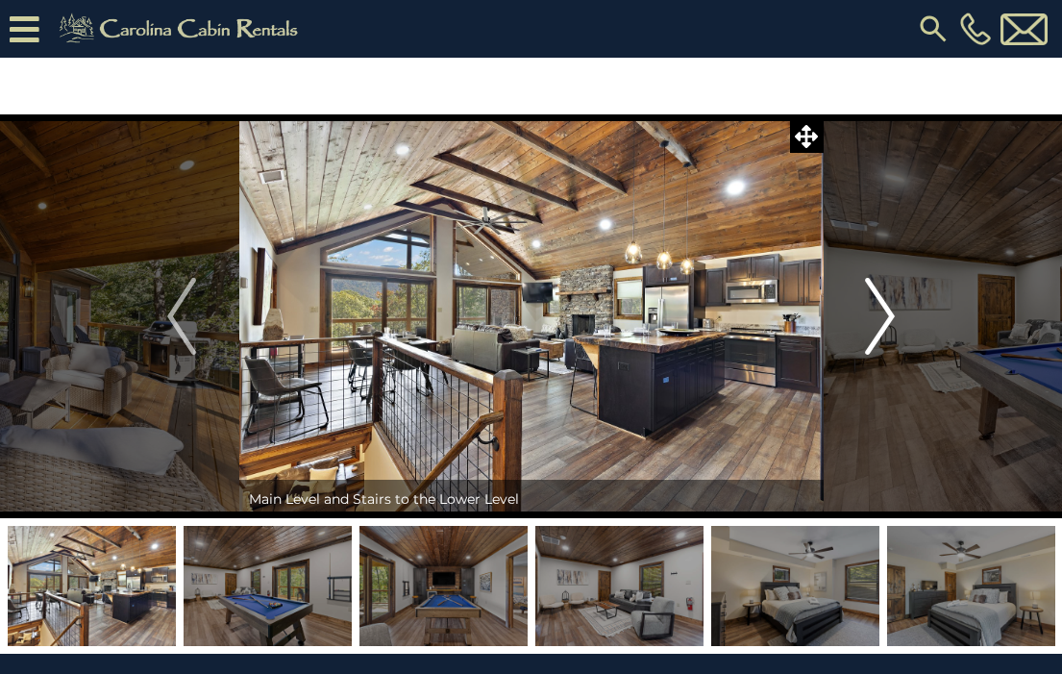
click at [887, 311] on img "Next" at bounding box center [880, 316] width 29 height 77
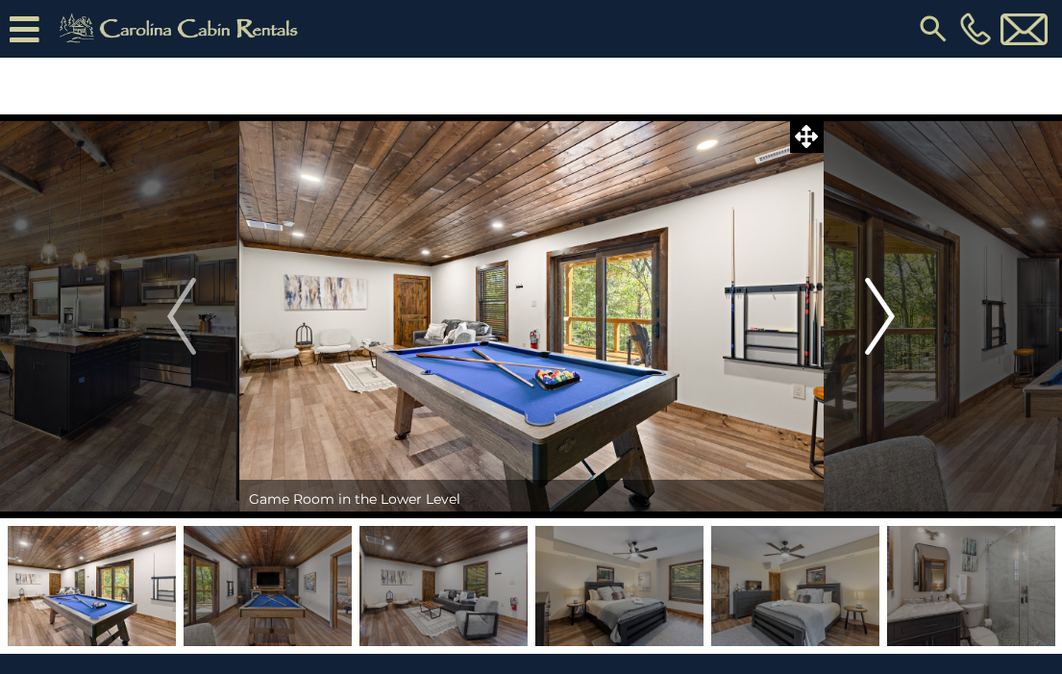
click at [887, 311] on img "Next" at bounding box center [880, 316] width 29 height 77
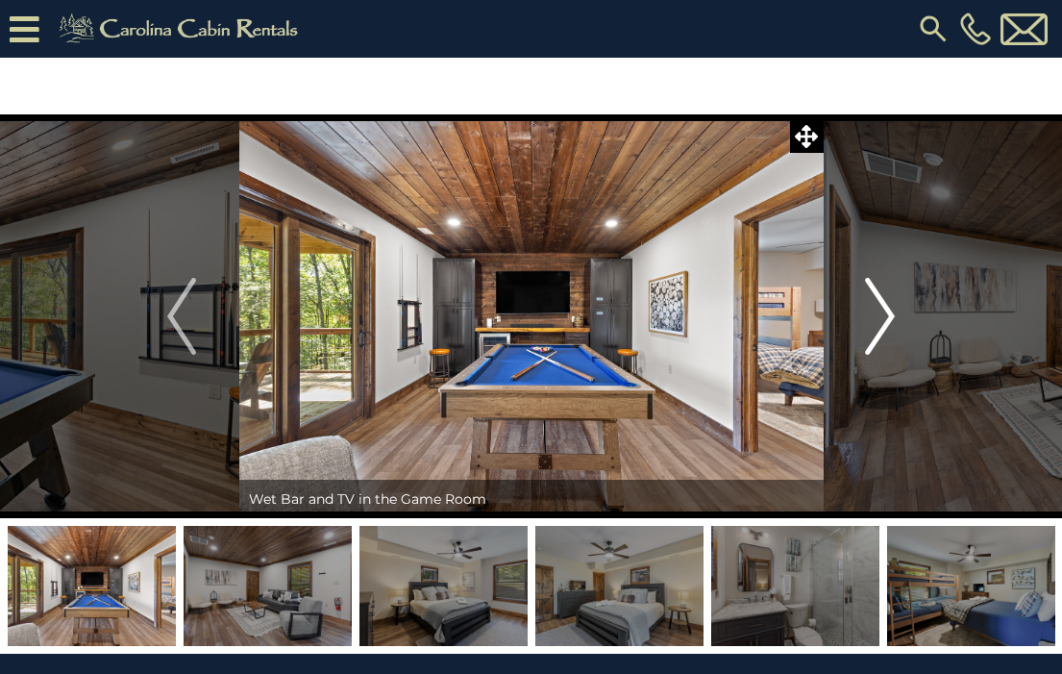
click at [887, 311] on img "Next" at bounding box center [880, 316] width 29 height 77
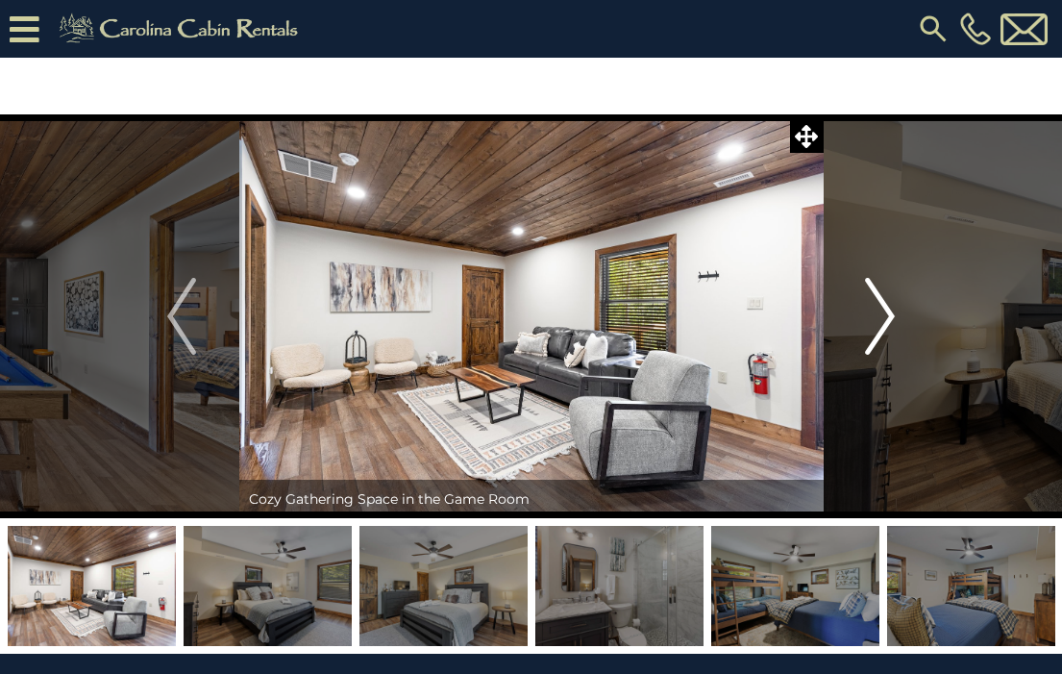
click at [888, 311] on img "Next" at bounding box center [880, 316] width 29 height 77
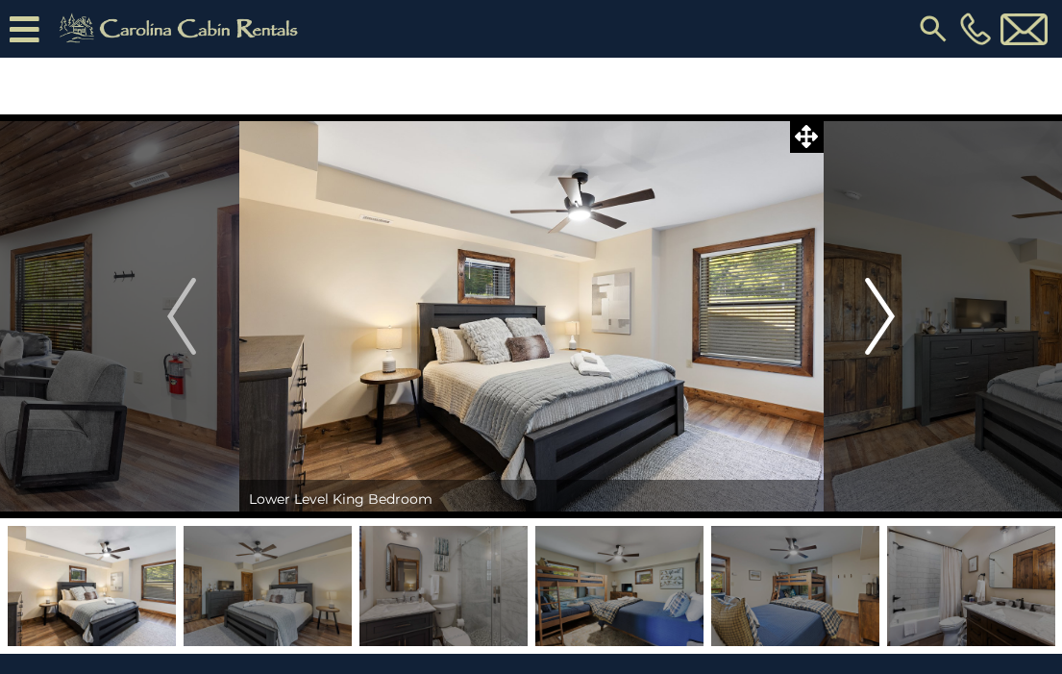
click at [888, 311] on img "Next" at bounding box center [880, 316] width 29 height 77
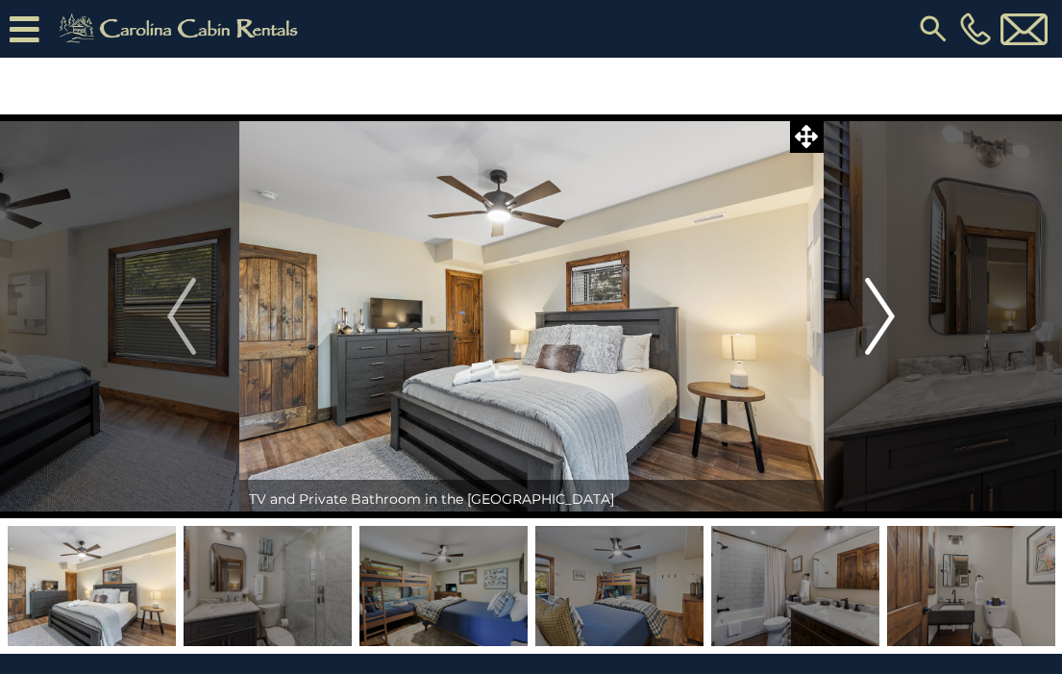
click at [888, 311] on img "Next" at bounding box center [880, 316] width 29 height 77
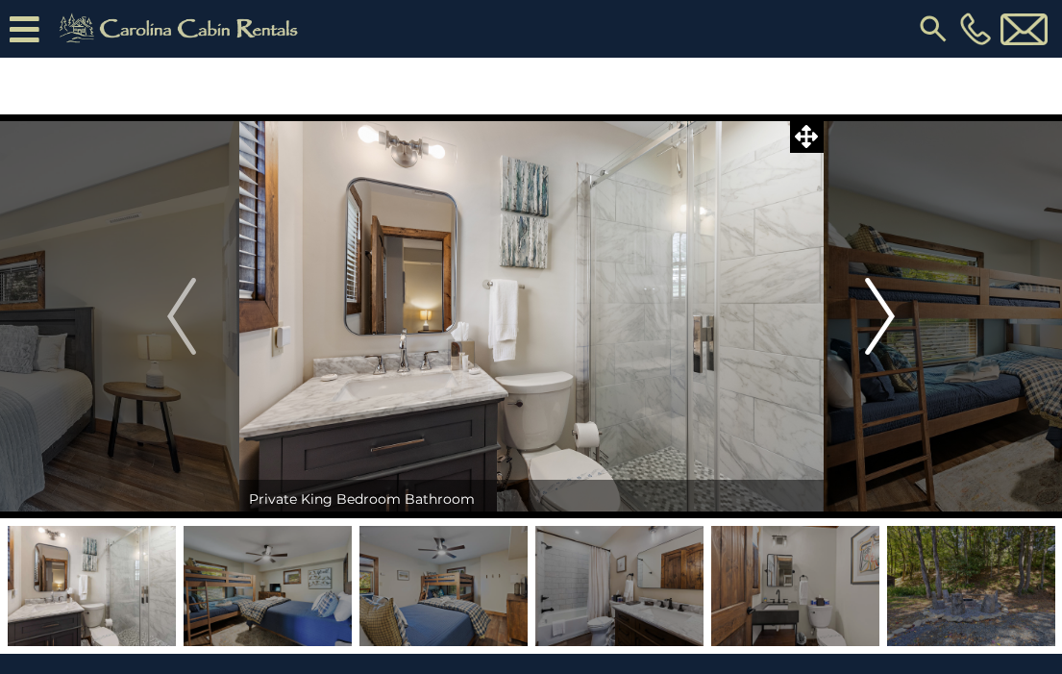
click at [888, 311] on img "Next" at bounding box center [880, 316] width 29 height 77
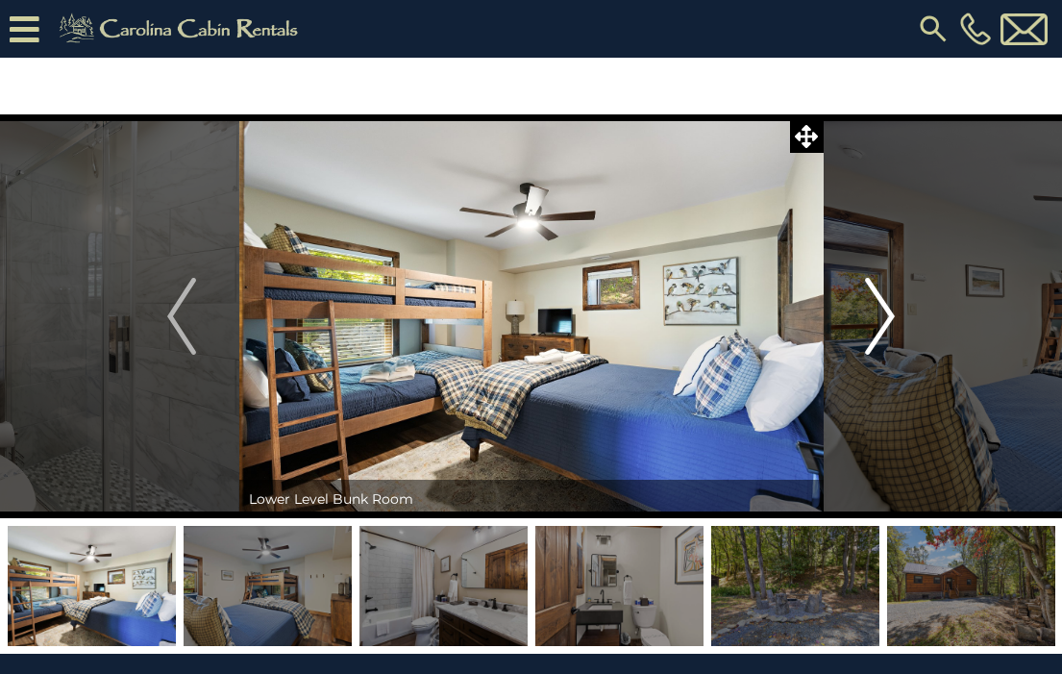
click at [888, 312] on img "Next" at bounding box center [880, 316] width 29 height 77
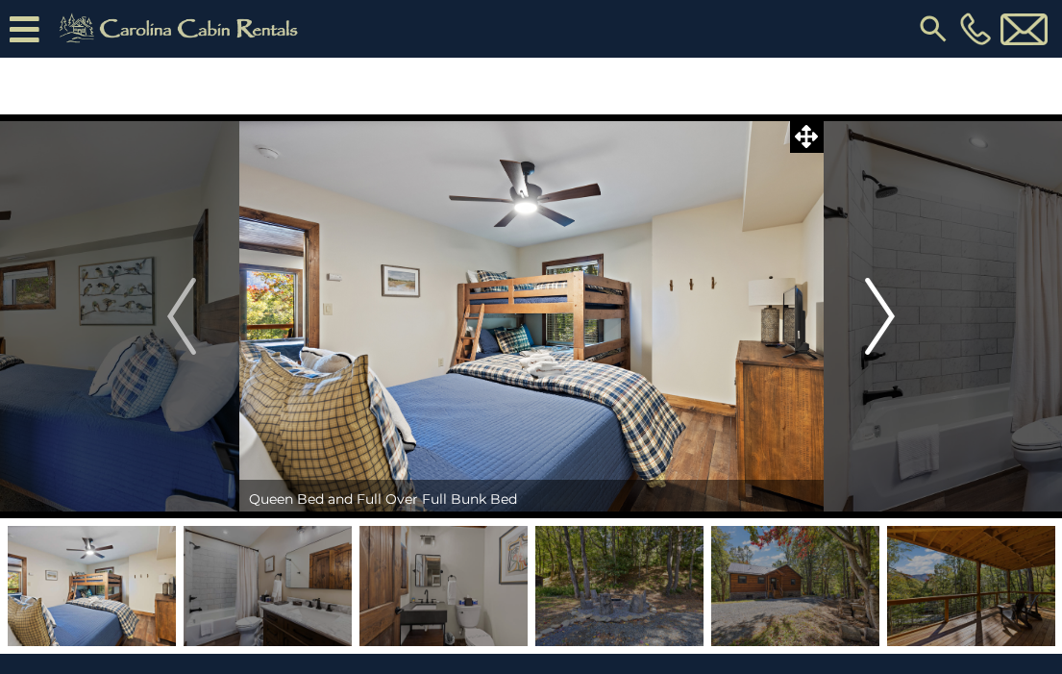
click at [888, 312] on img "Next" at bounding box center [880, 316] width 29 height 77
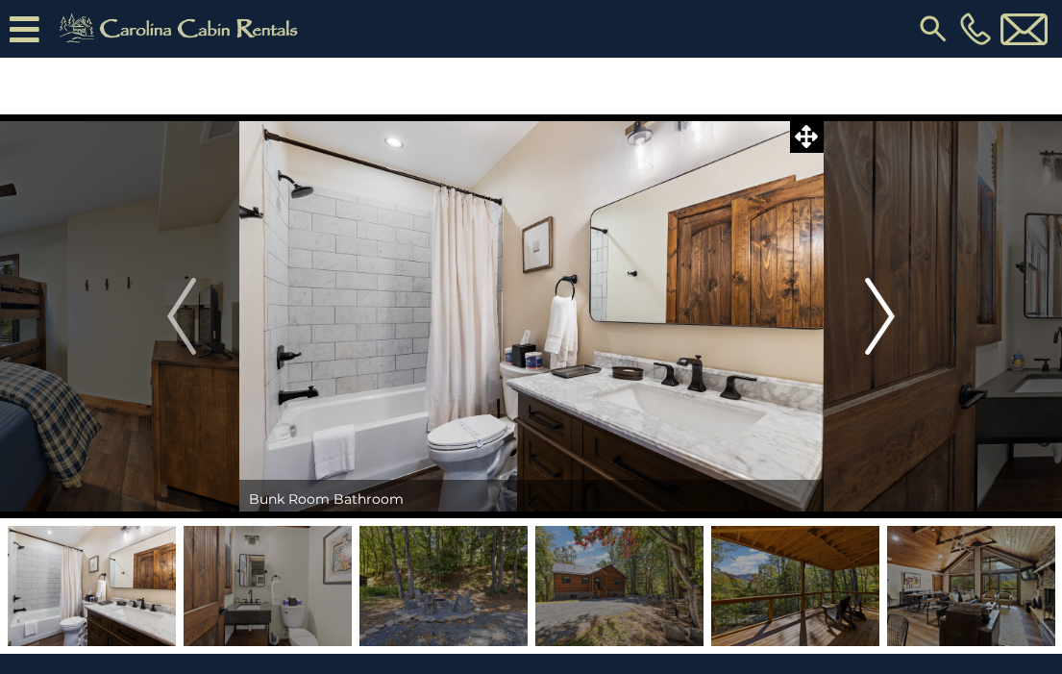
click at [888, 312] on img "Next" at bounding box center [880, 316] width 29 height 77
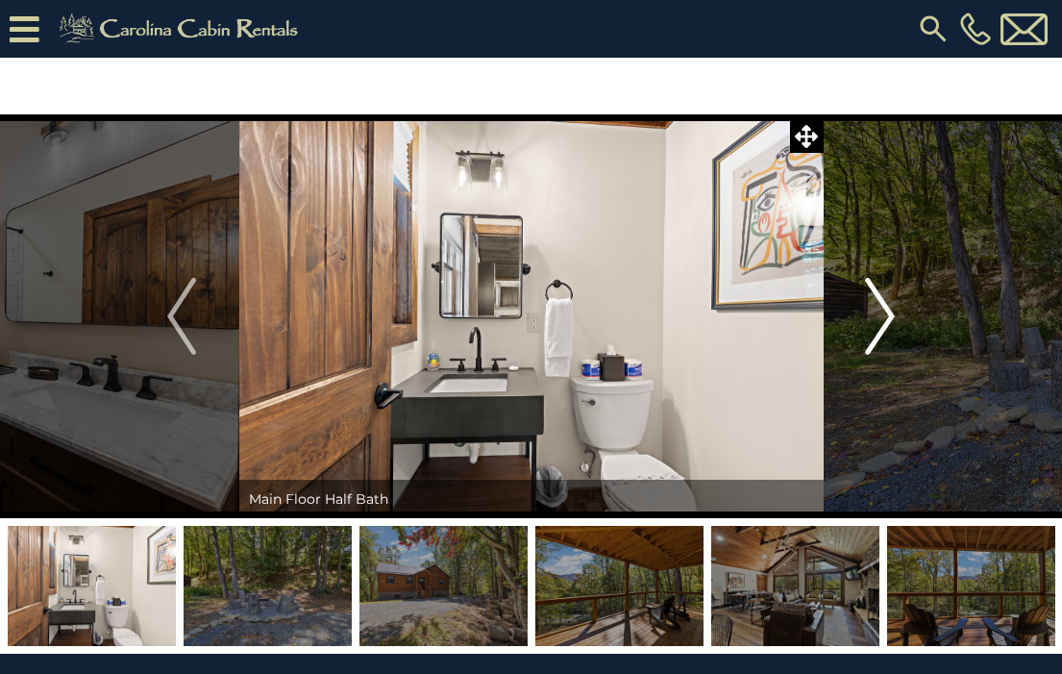
click at [888, 312] on img "Next" at bounding box center [880, 316] width 29 height 77
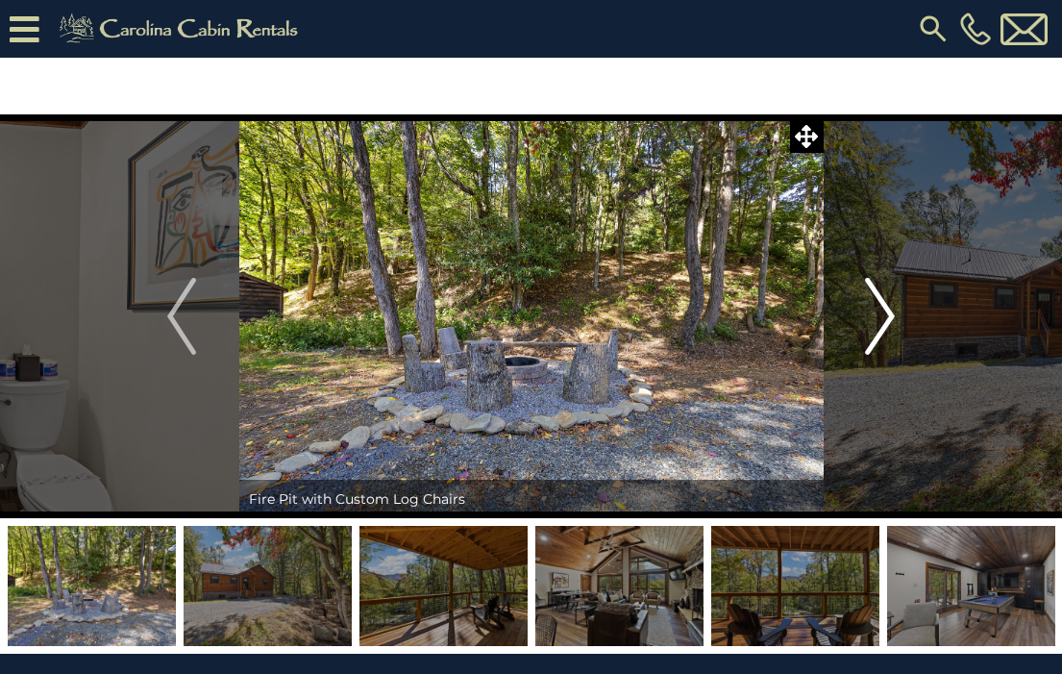
click at [888, 312] on img "Next" at bounding box center [880, 316] width 29 height 77
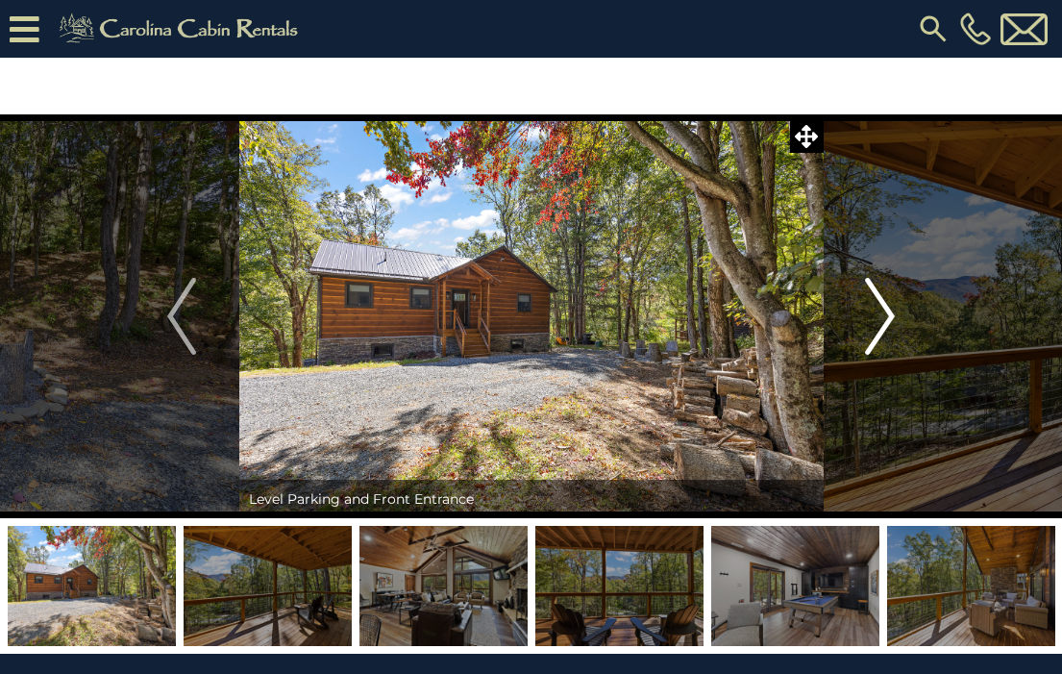
click at [888, 312] on img "Next" at bounding box center [880, 316] width 29 height 77
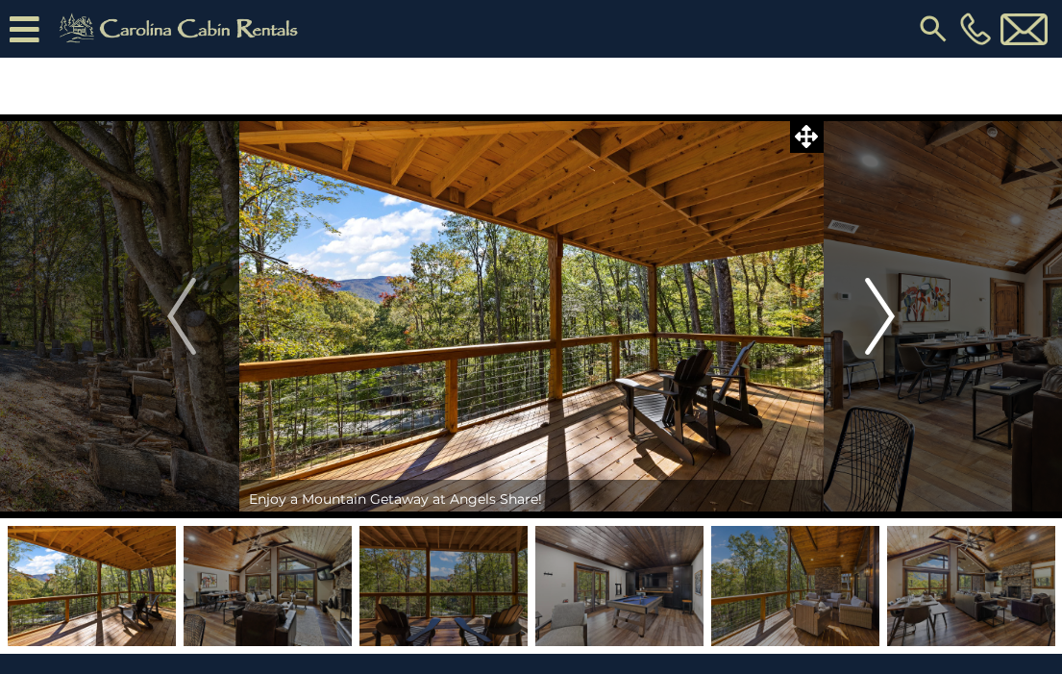
click at [888, 312] on img "Next" at bounding box center [880, 316] width 29 height 77
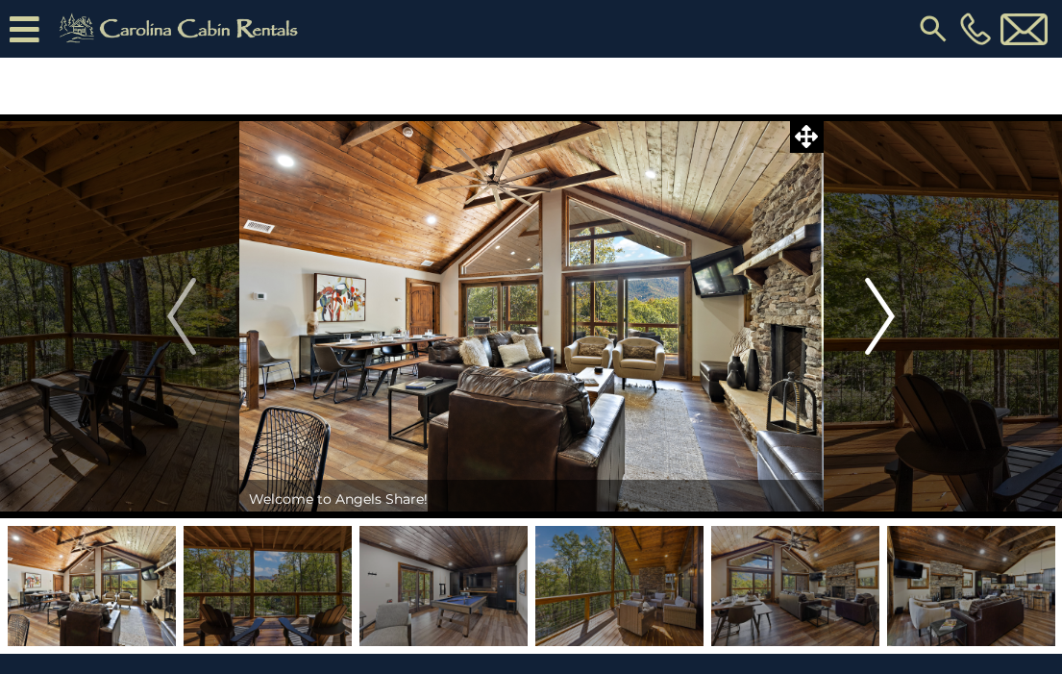
click at [888, 312] on img "Next" at bounding box center [880, 316] width 29 height 77
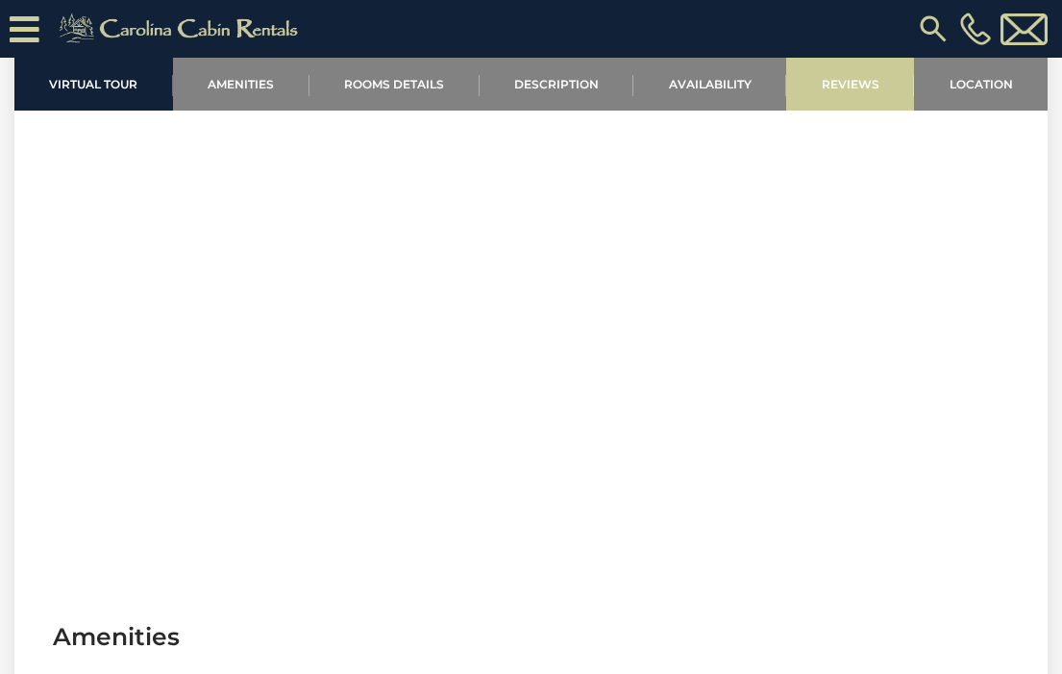
scroll to position [764, 0]
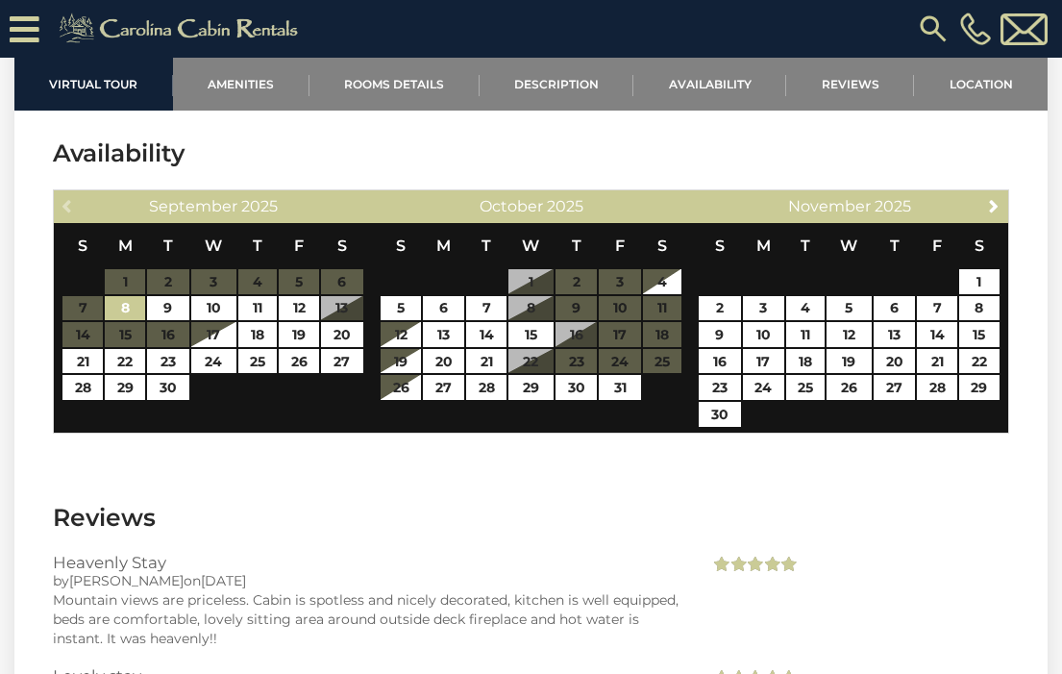
scroll to position [3514, 0]
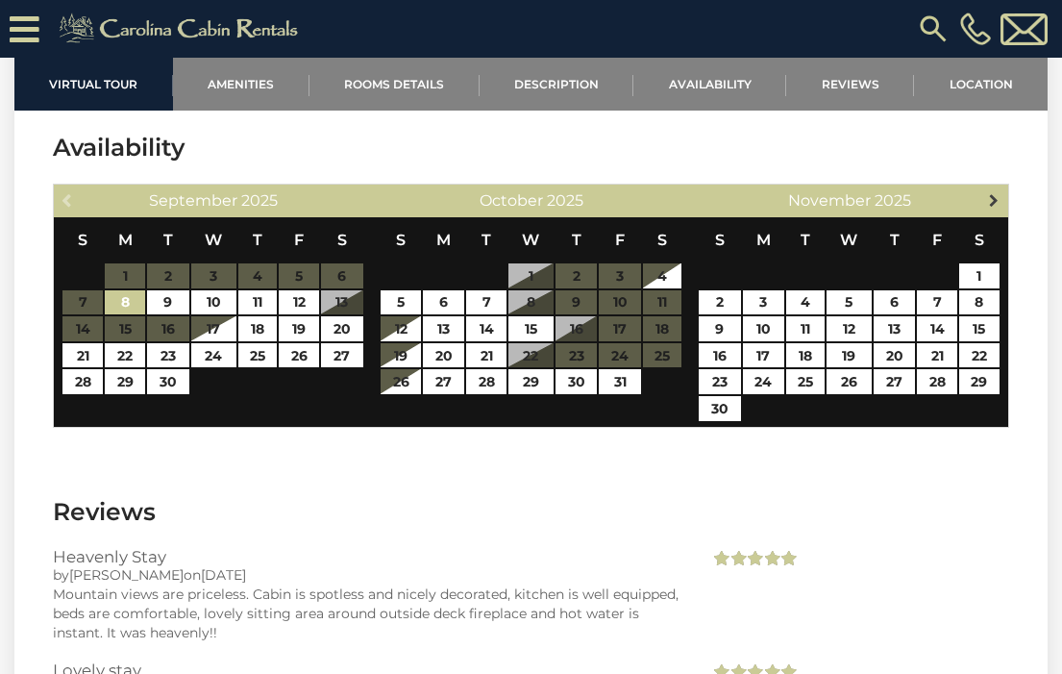
click at [991, 203] on span "Next" at bounding box center [993, 199] width 15 height 15
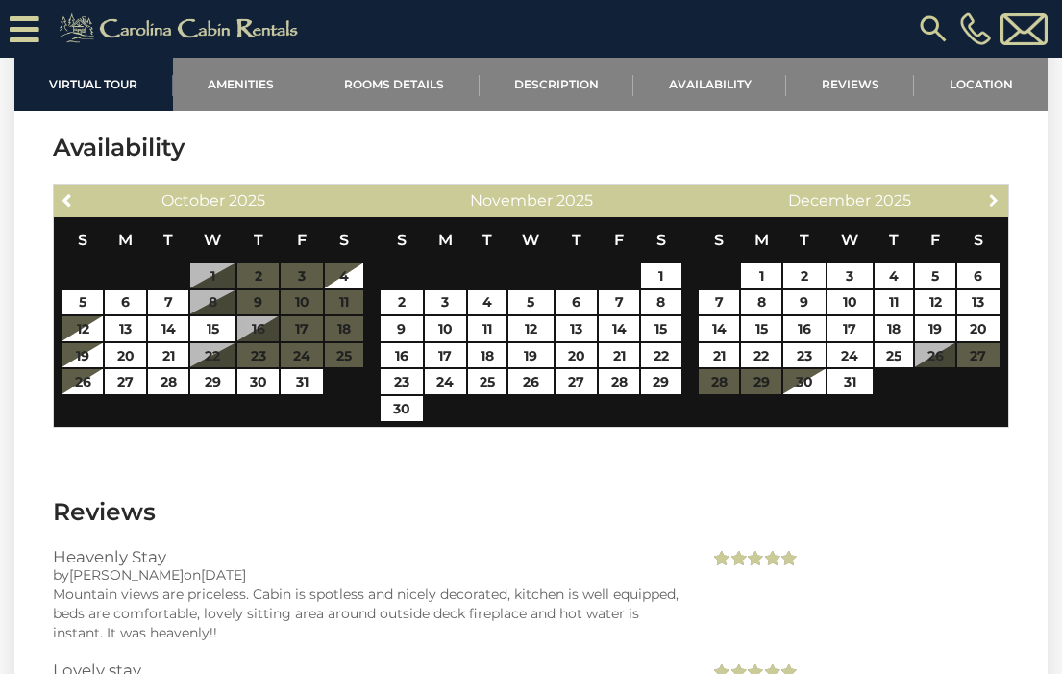
click at [991, 203] on span "Next" at bounding box center [993, 199] width 15 height 15
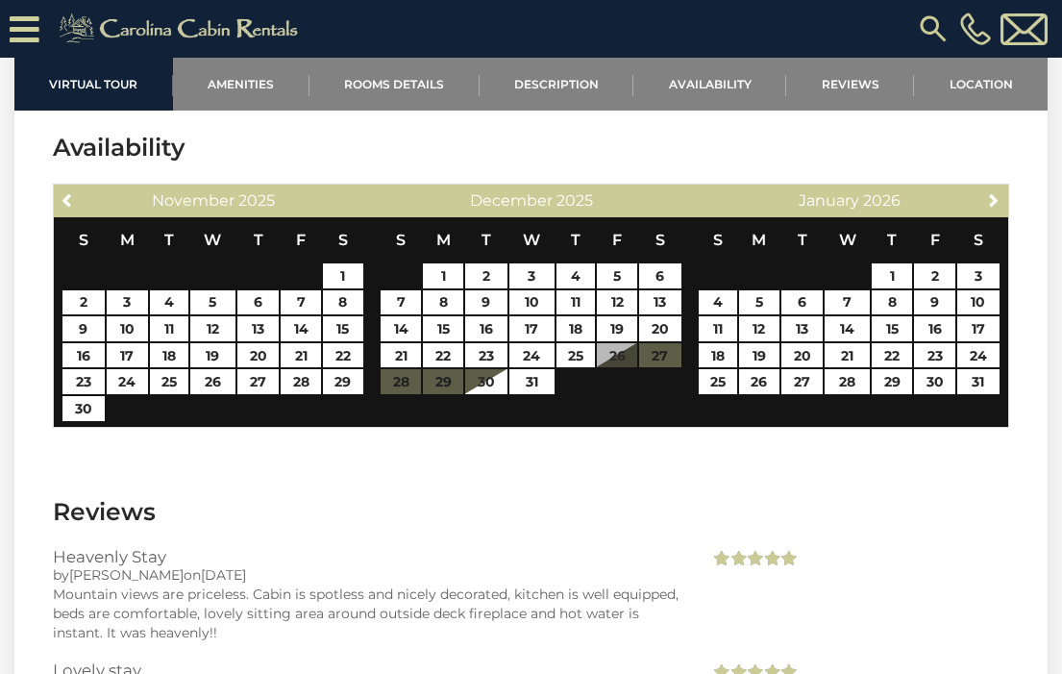
click at [991, 203] on span "Next" at bounding box center [993, 199] width 15 height 15
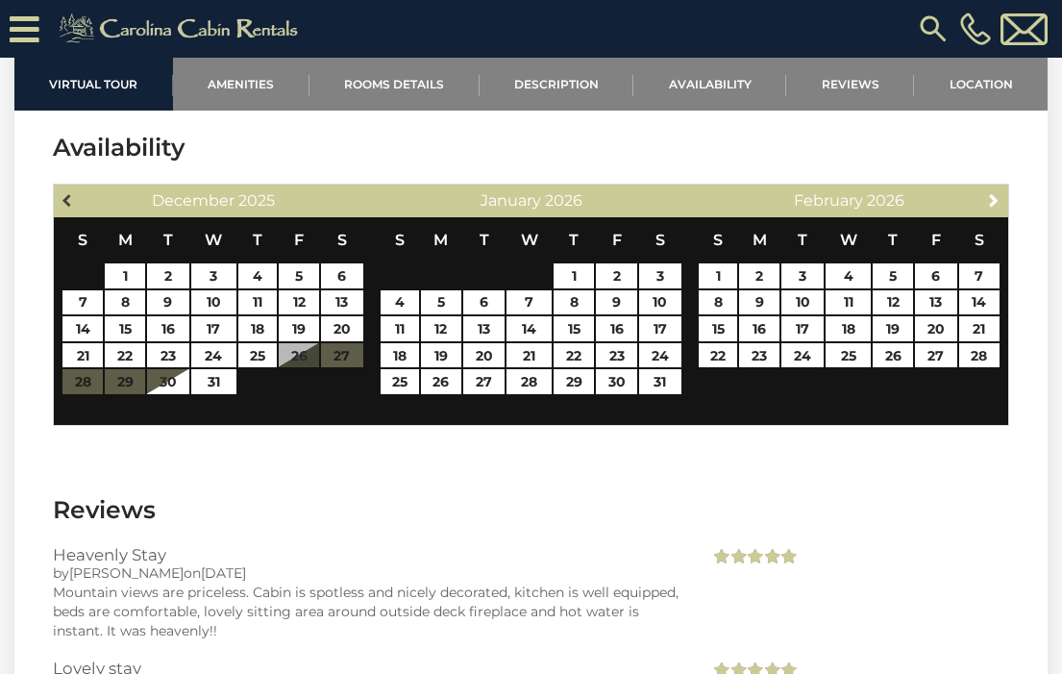
click at [65, 194] on span "Previous" at bounding box center [68, 199] width 15 height 15
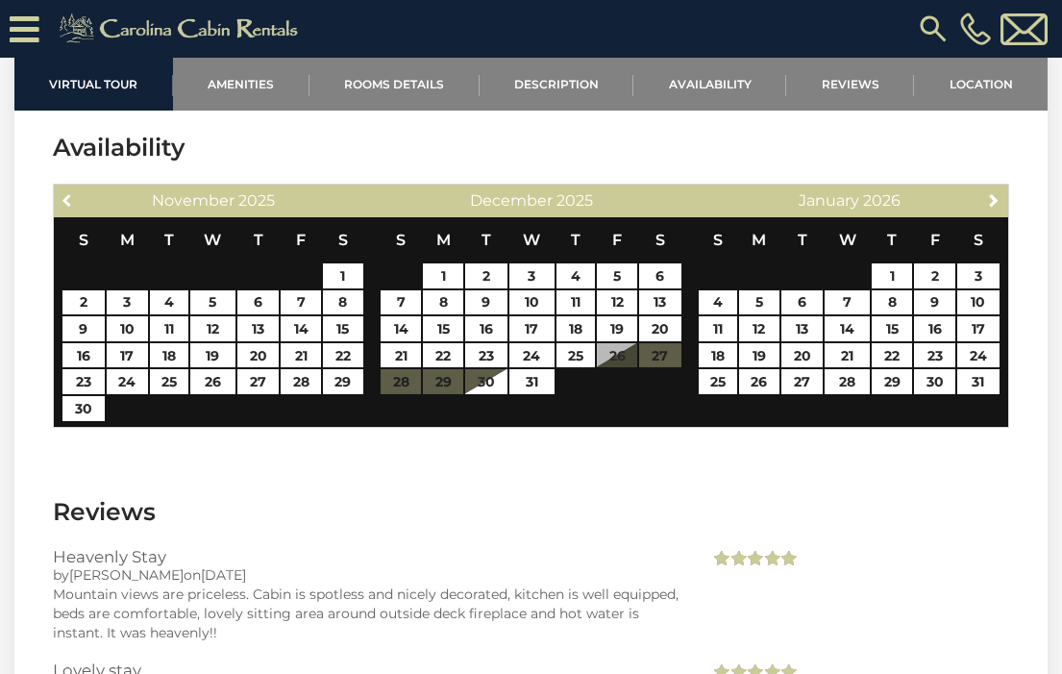
click at [65, 194] on span "Previous" at bounding box center [68, 199] width 15 height 15
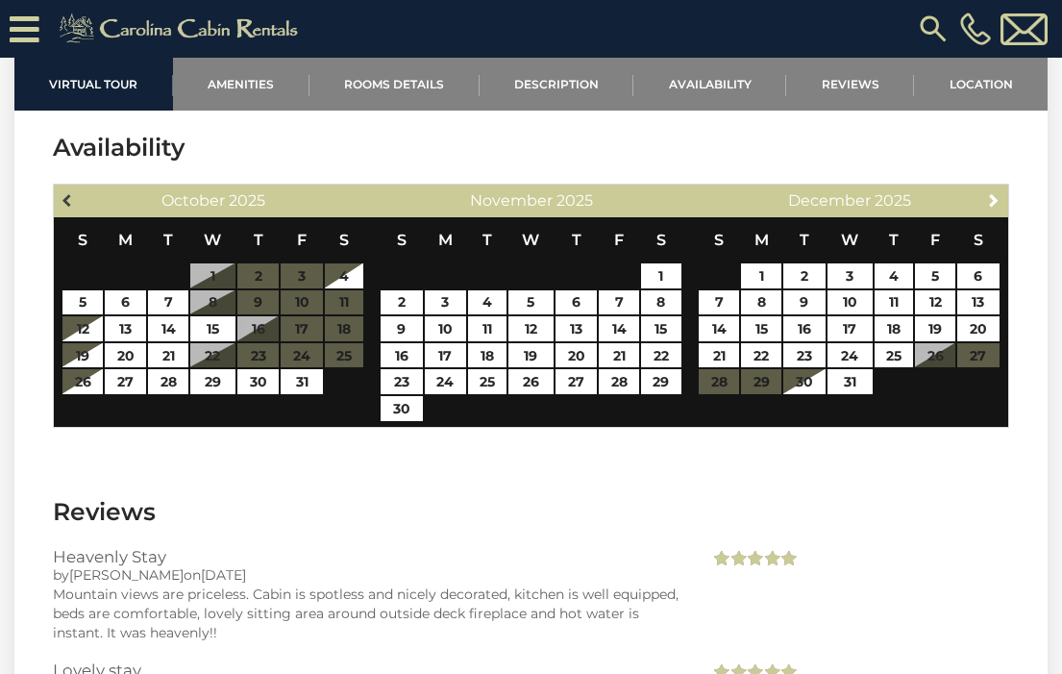
click at [74, 200] on span "Previous" at bounding box center [68, 199] width 15 height 15
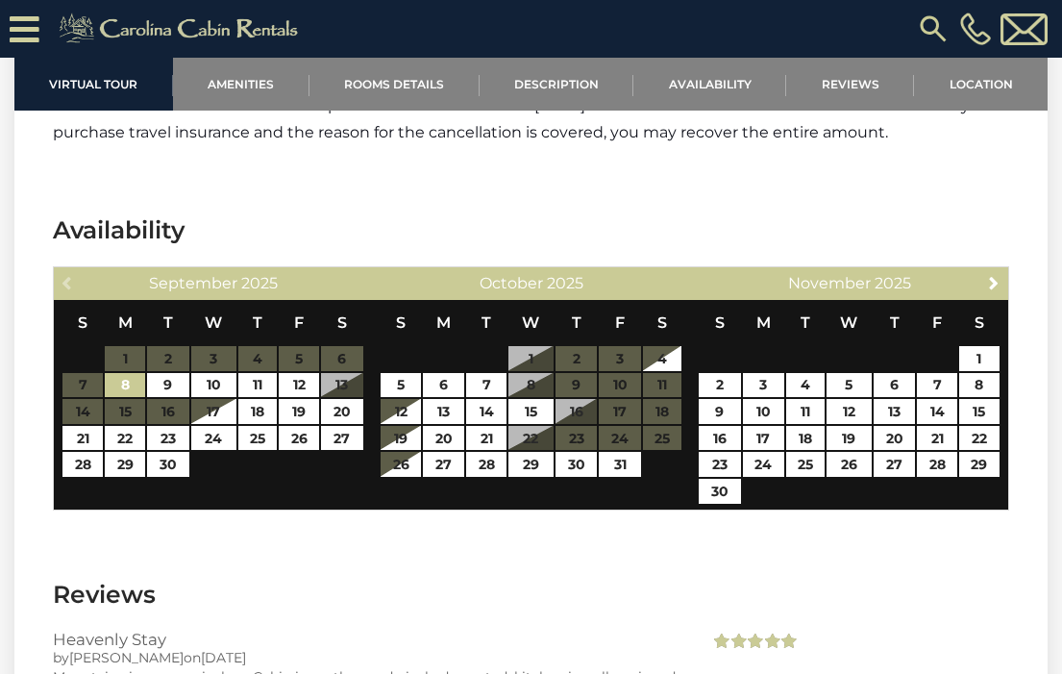
scroll to position [3433, 0]
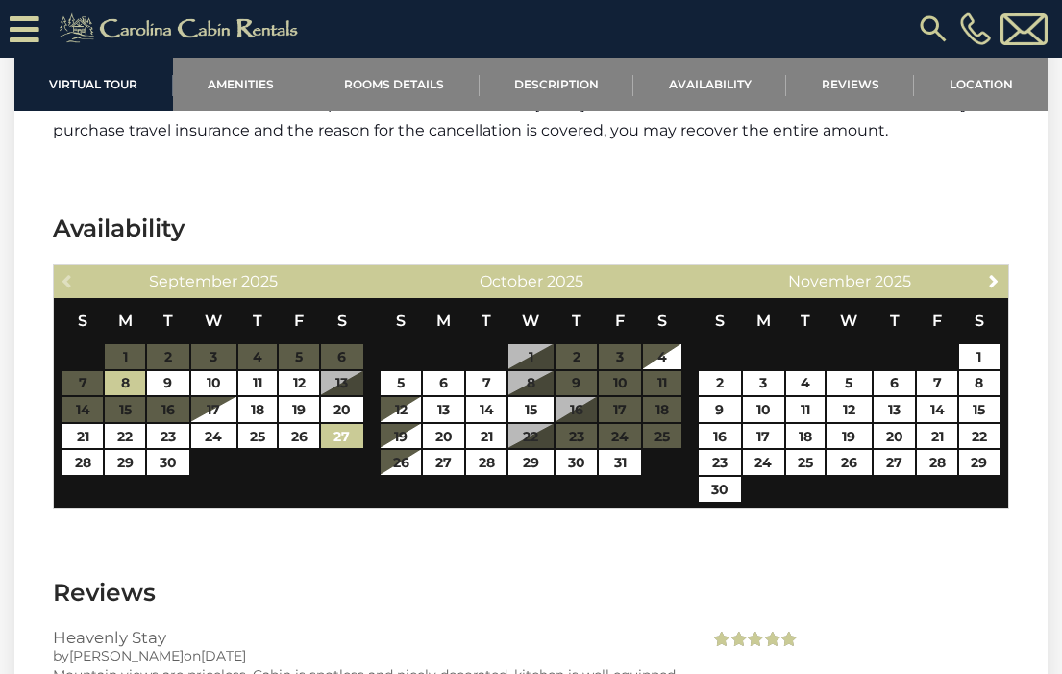
click at [351, 428] on link "27" at bounding box center [342, 436] width 42 height 25
type input "**********"
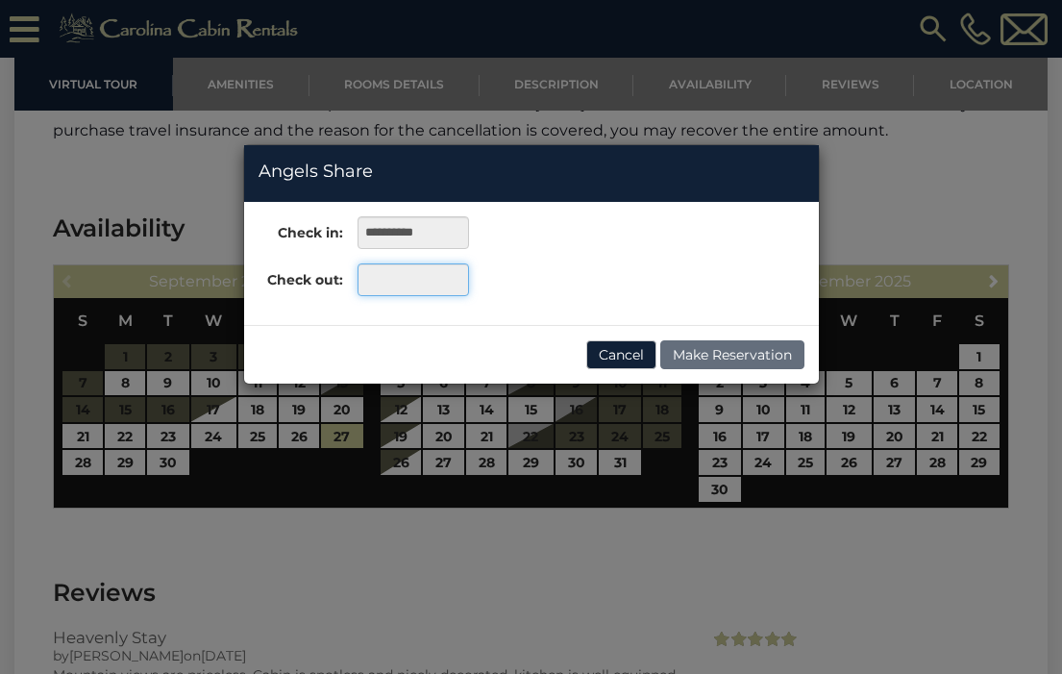
click at [387, 280] on input "text" at bounding box center [412, 279] width 111 height 33
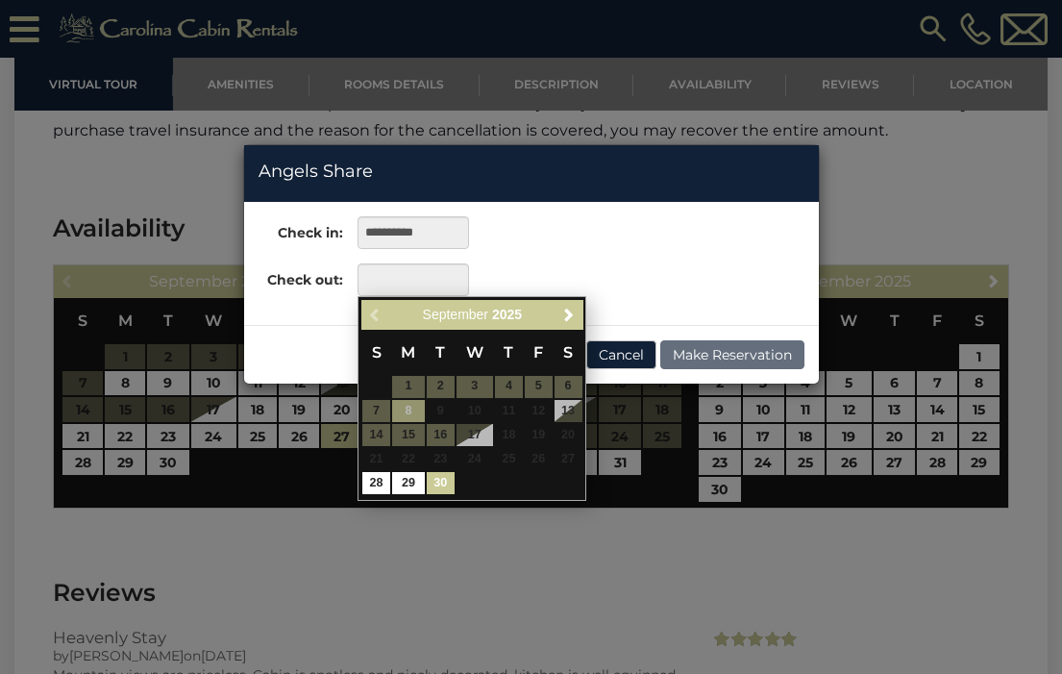
click at [440, 480] on link "30" at bounding box center [441, 483] width 28 height 22
type input "**********"
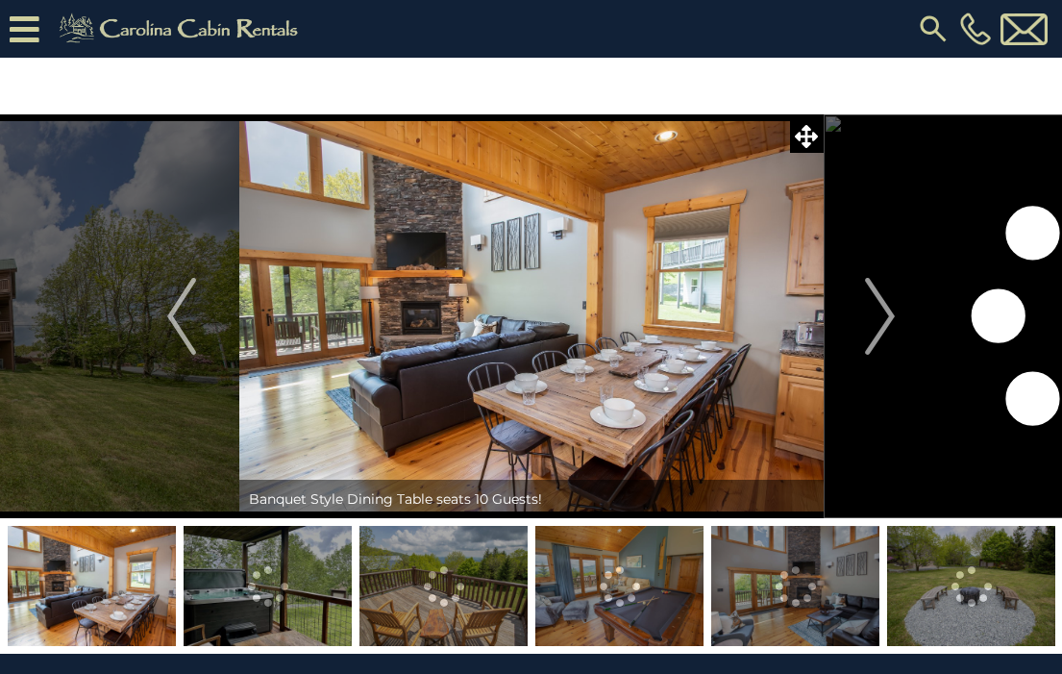
scroll to position [-3, 0]
